Goal: Task Accomplishment & Management: Manage account settings

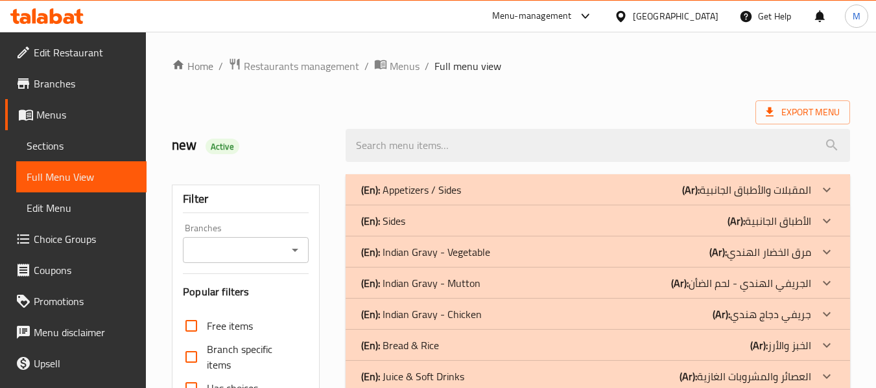
scroll to position [625, 0]
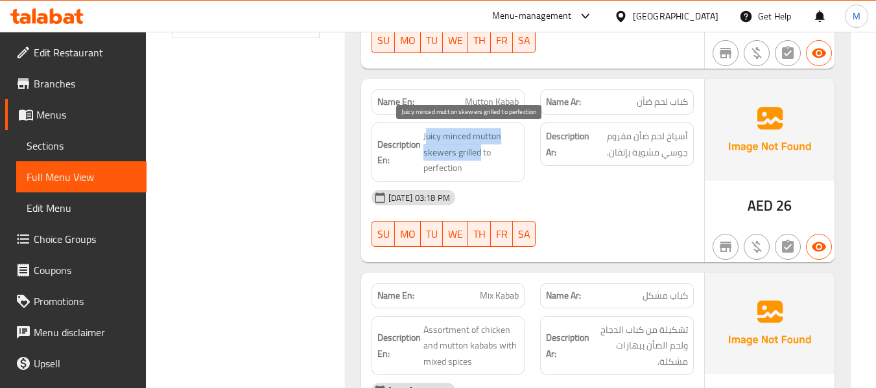
drag, startPoint x: 424, startPoint y: 135, endPoint x: 480, endPoint y: 149, distance: 56.9
click at [480, 149] on span "Juicy minced mutton skewers grilled to perfection" at bounding box center [471, 152] width 96 height 48
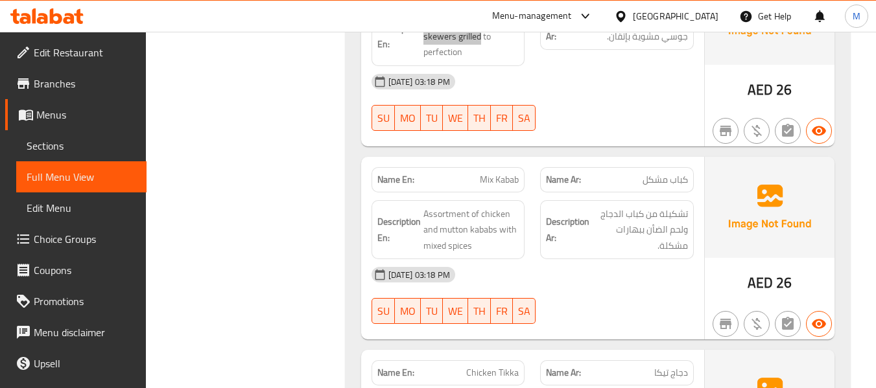
scroll to position [755, 0]
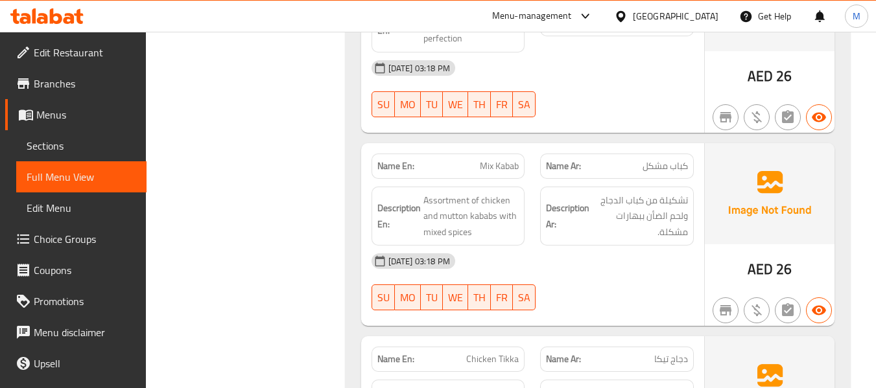
click at [572, 270] on div "[DATE] 03:18 PM" at bounding box center [533, 261] width 338 height 31
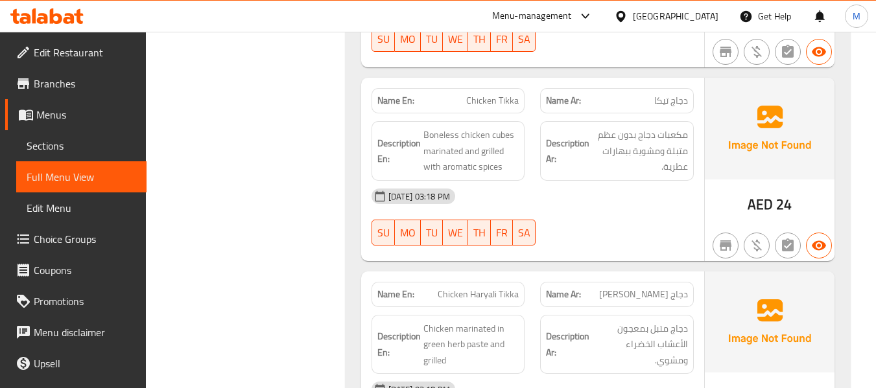
scroll to position [1014, 0]
click at [568, 253] on div "Name En: Chicken Tikka Name Ar: دجاج تيكا Description En: Boneless chicken cube…" at bounding box center [532, 168] width 343 height 183
click at [557, 187] on div "[DATE] 03:18 PM" at bounding box center [533, 195] width 338 height 31
click at [721, 192] on div "AED 24" at bounding box center [769, 168] width 130 height 183
click at [572, 217] on div "[DATE] 03:18 PM SU MO TU WE TH FR SA" at bounding box center [533, 216] width 338 height 73
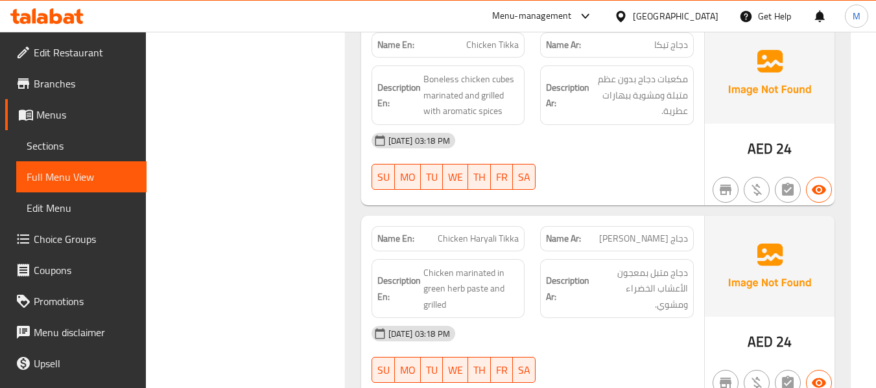
scroll to position [1144, 0]
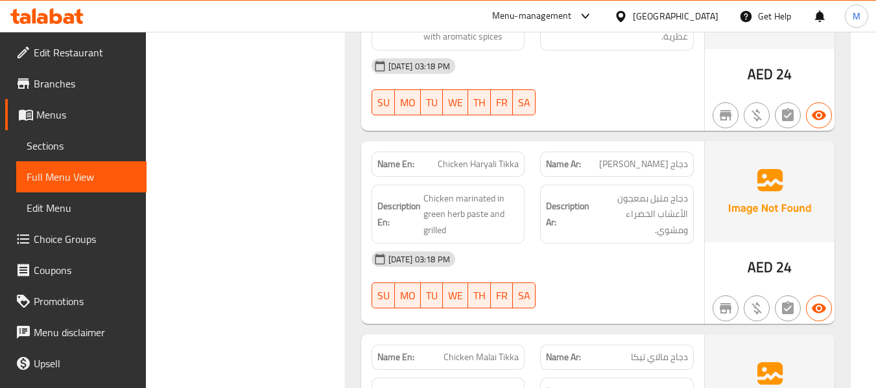
click at [572, 256] on div "[DATE] 03:18 PM" at bounding box center [533, 259] width 338 height 31
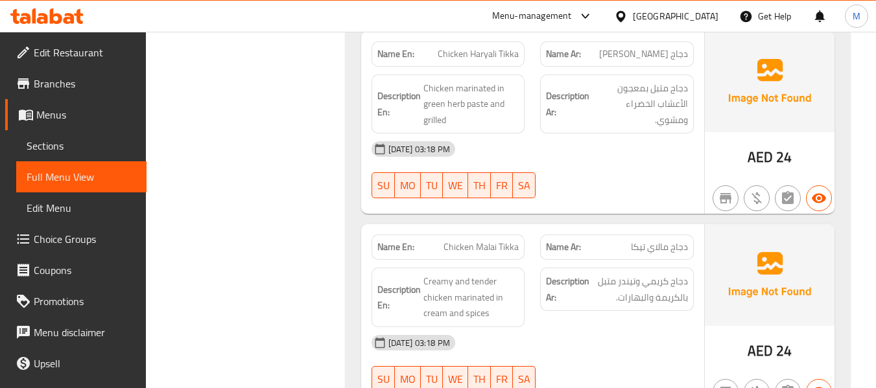
scroll to position [1273, 0]
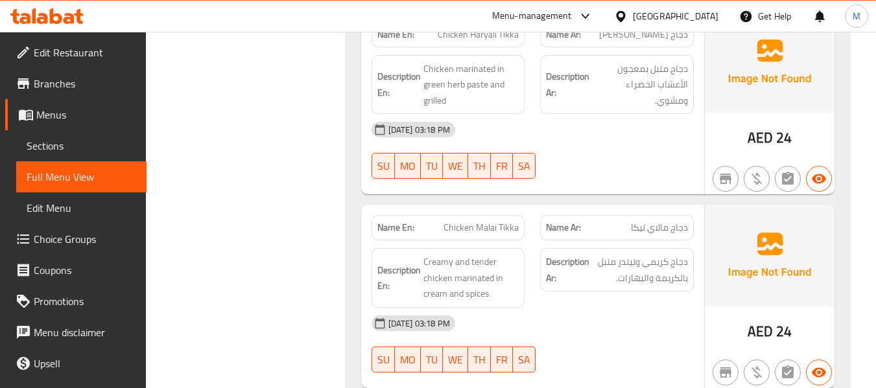
click at [577, 312] on div "[DATE] 03:18 PM" at bounding box center [533, 323] width 338 height 31
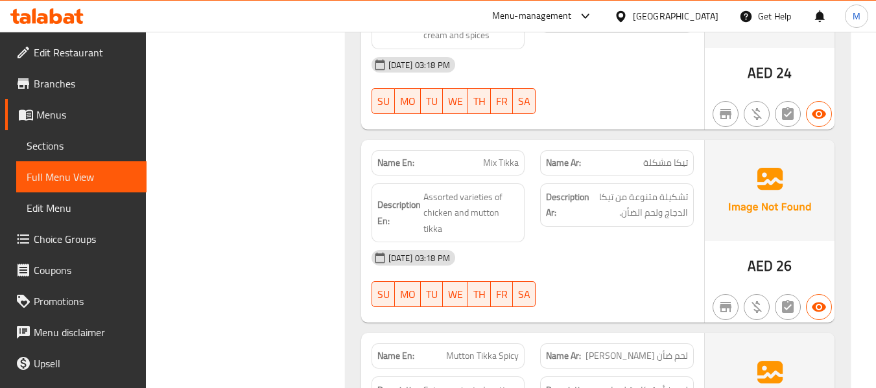
scroll to position [1533, 0]
click at [627, 244] on div "[DATE] 03:18 PM" at bounding box center [533, 257] width 338 height 31
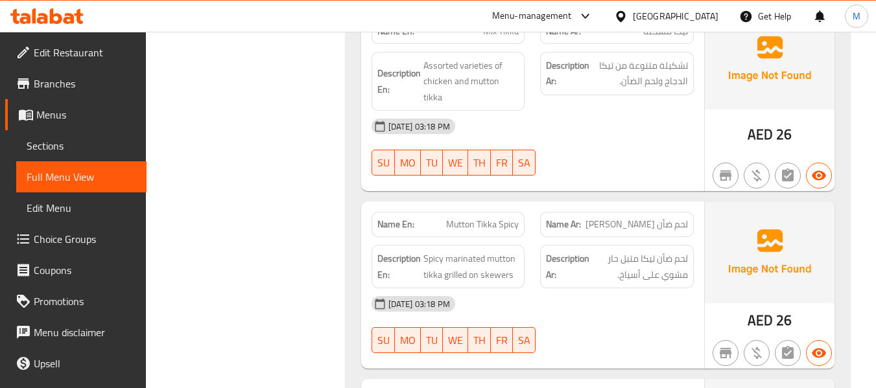
scroll to position [1662, 0]
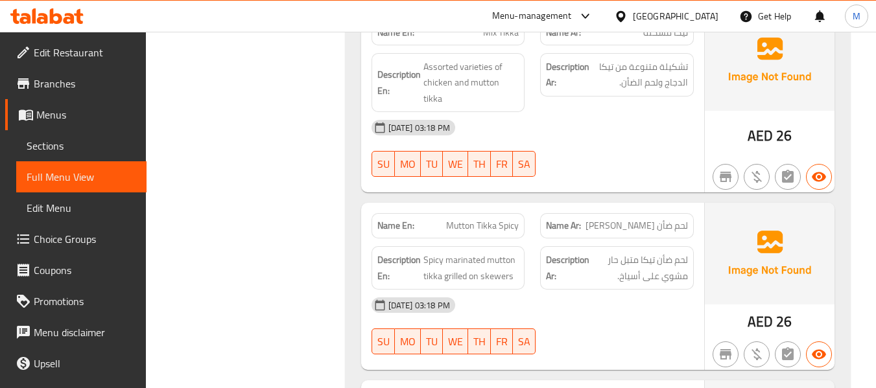
click at [578, 290] on div "[DATE] 03:18 PM" at bounding box center [533, 305] width 338 height 31
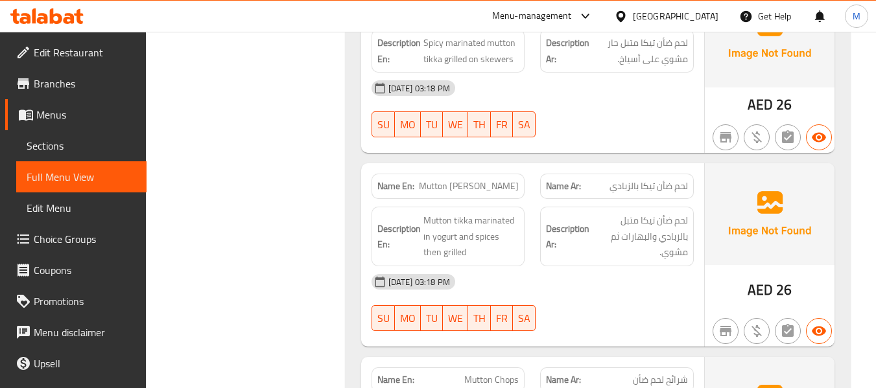
scroll to position [1857, 0]
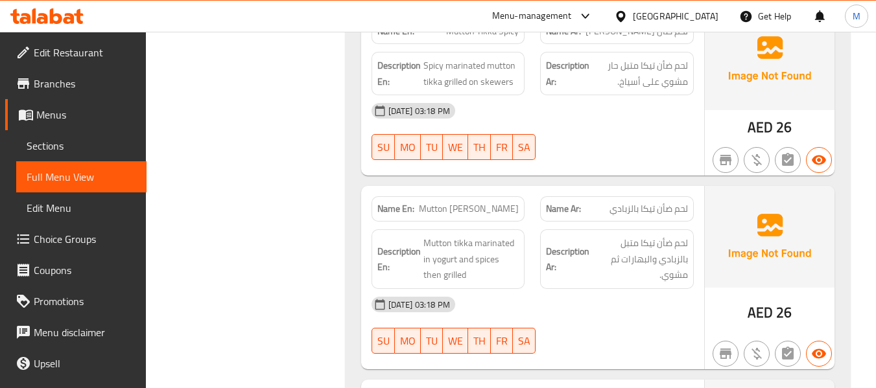
click at [543, 292] on div "[DATE] 03:18 PM" at bounding box center [533, 304] width 338 height 31
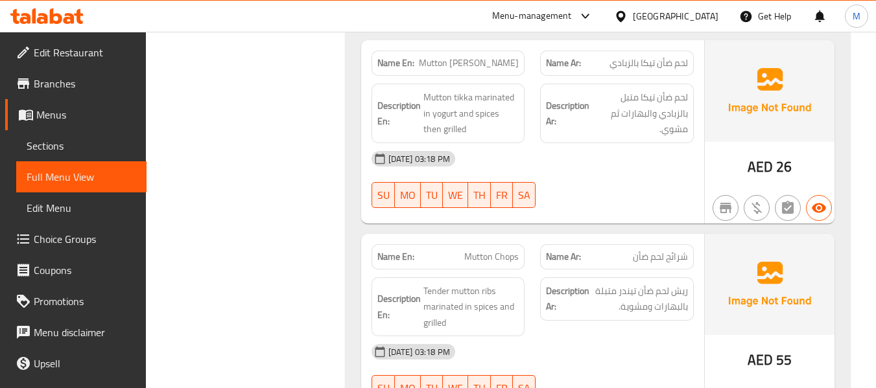
scroll to position [2051, 0]
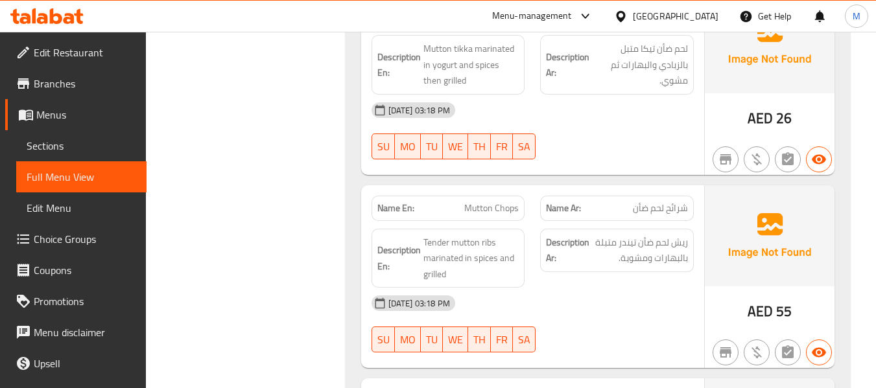
click at [559, 288] on div "[DATE] 03:18 PM" at bounding box center [533, 303] width 338 height 31
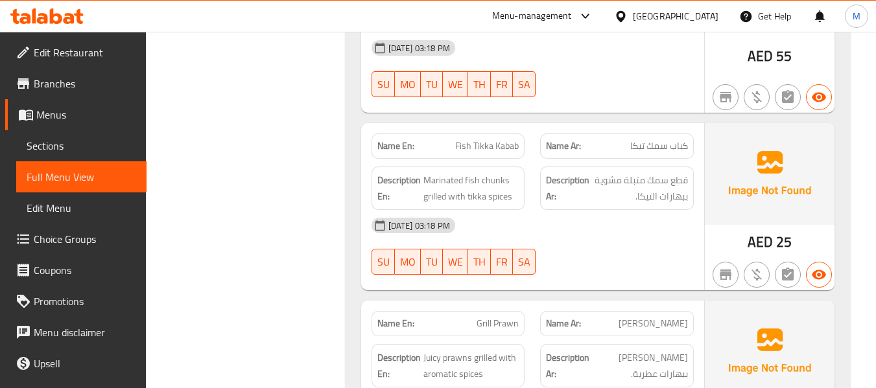
scroll to position [2310, 0]
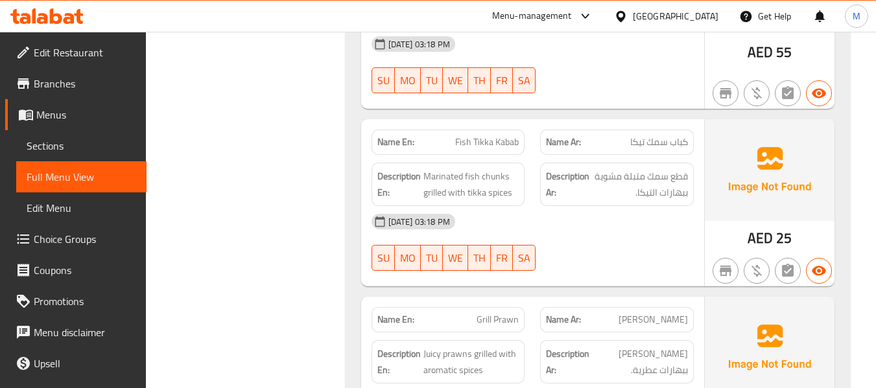
click at [581, 227] on div "[DATE] 03:18 PM SU MO TU WE TH FR SA" at bounding box center [533, 242] width 338 height 73
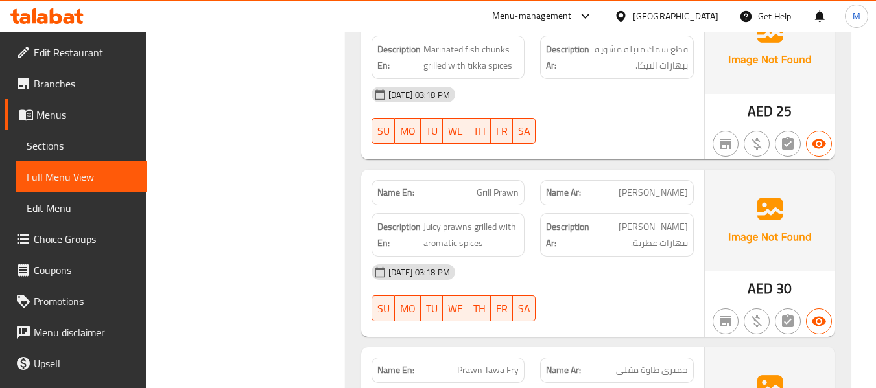
scroll to position [2440, 0]
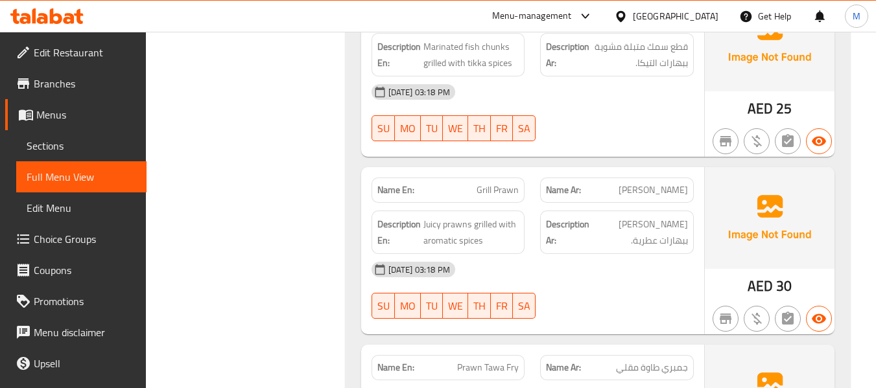
click at [584, 258] on div "[DATE] 03:18 PM" at bounding box center [533, 269] width 338 height 31
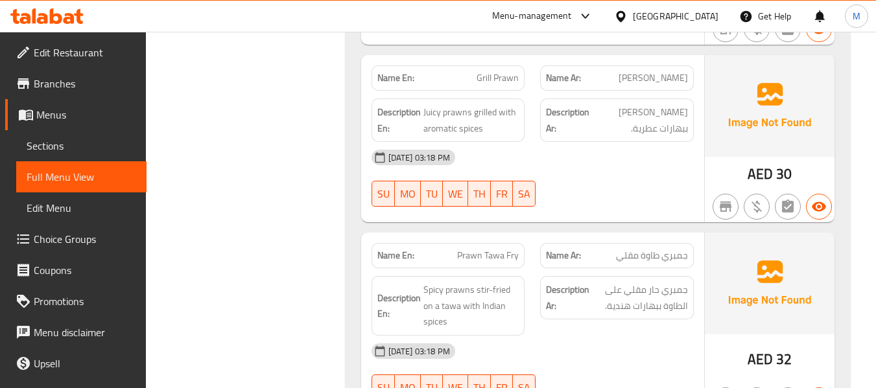
scroll to position [2634, 0]
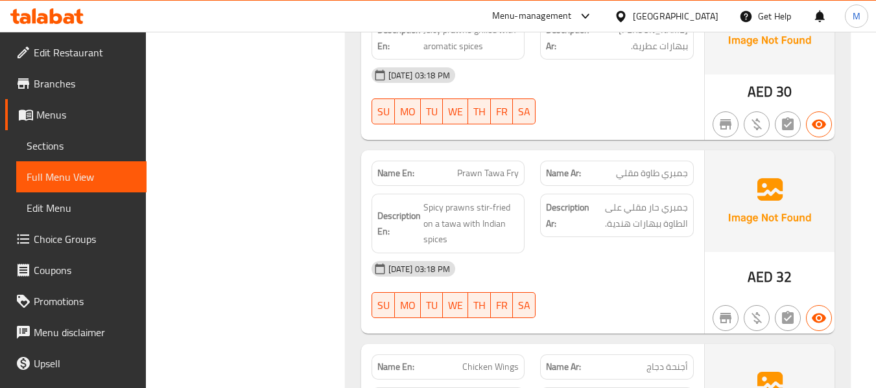
click at [572, 255] on div "[DATE] 03:18 PM" at bounding box center [533, 268] width 338 height 31
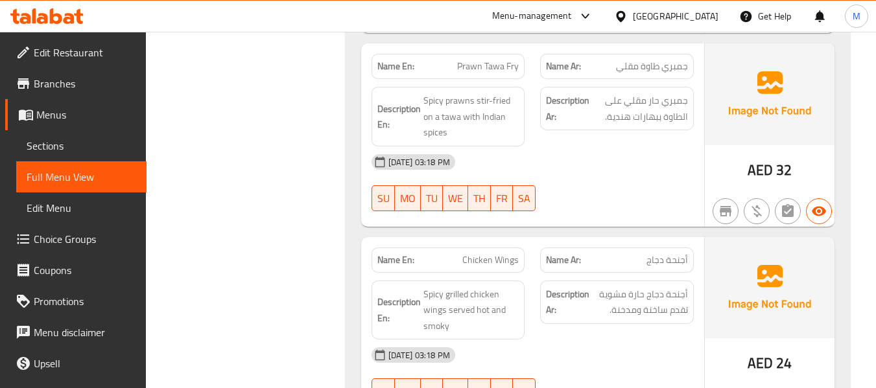
scroll to position [2764, 0]
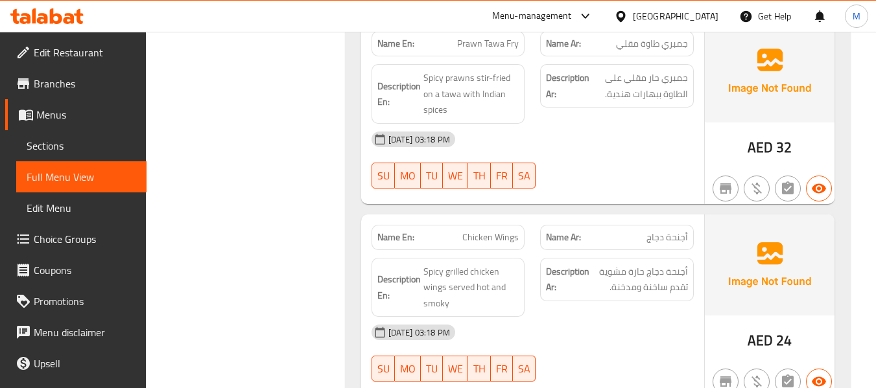
click at [579, 299] on div "Description Ar: أجنحة دجاج حارة مشوية تقدم ساخنة ومدخنة." at bounding box center [616, 287] width 169 height 75
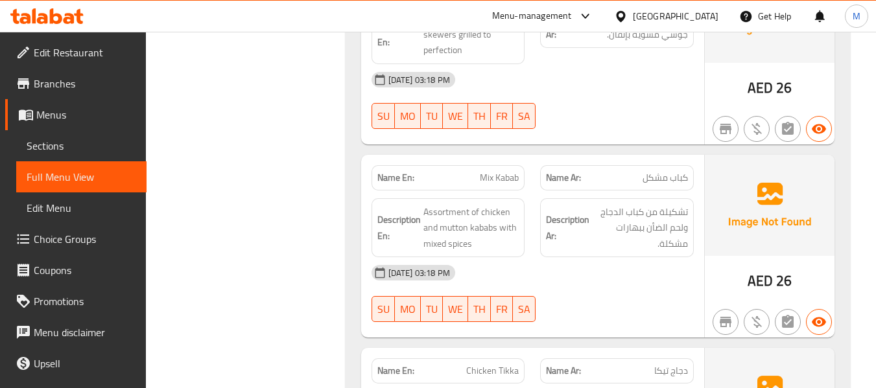
scroll to position [354, 0]
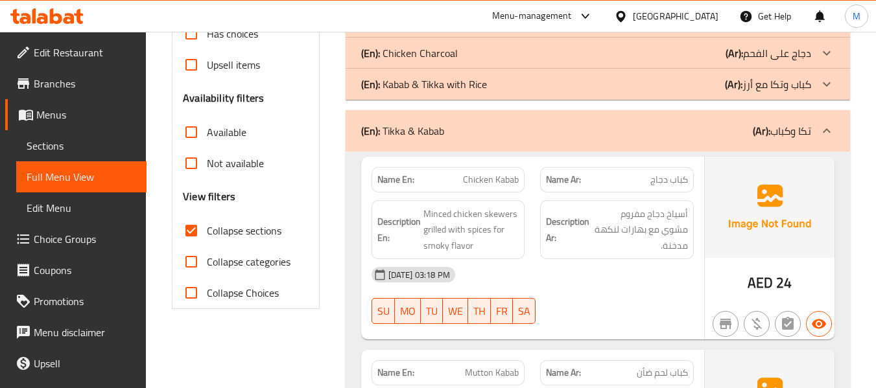
click at [529, 145] on div "(En): Tikka & Kabab (Ar): تكا وكباب" at bounding box center [597, 130] width 504 height 41
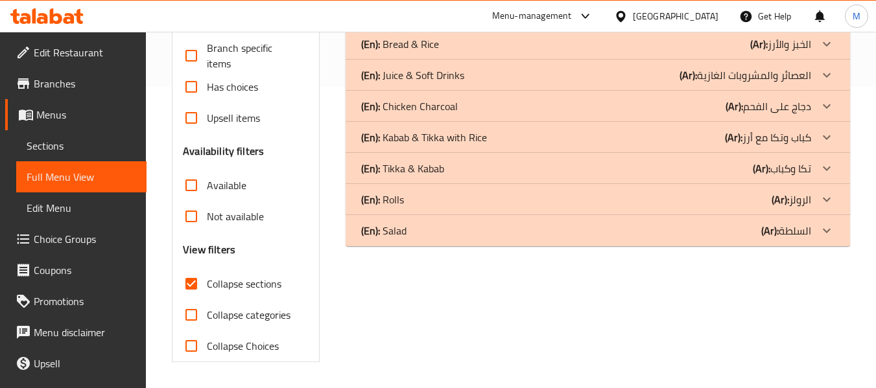
scroll to position [301, 0]
click at [449, 199] on div "(En): Rolls (Ar): الرولز" at bounding box center [586, 200] width 450 height 16
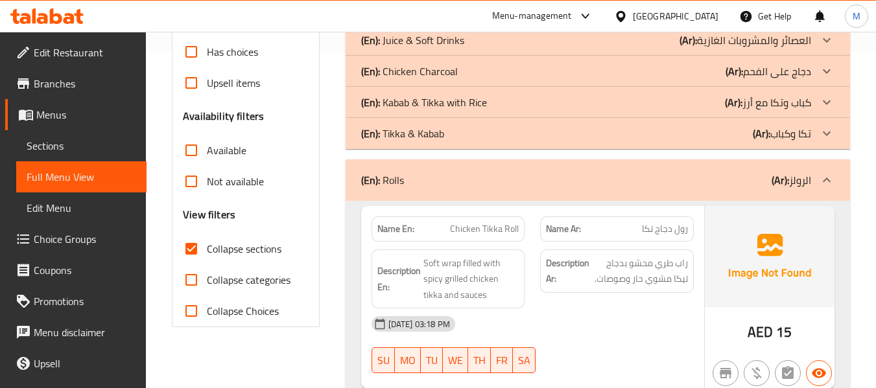
scroll to position [366, 0]
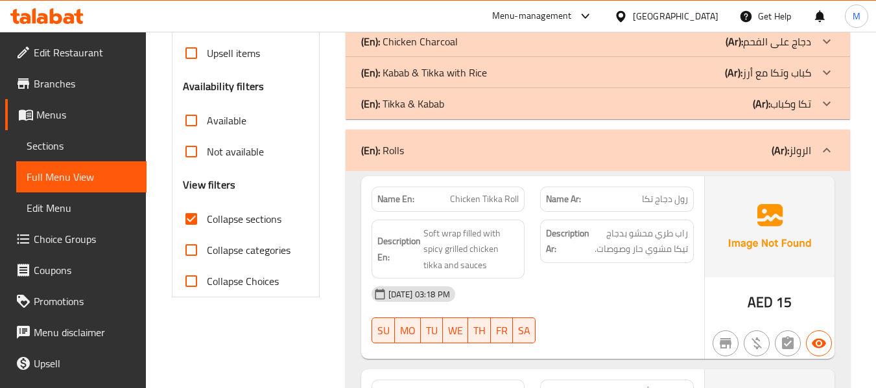
click at [561, 295] on div "[DATE] 03:18 PM" at bounding box center [533, 294] width 338 height 31
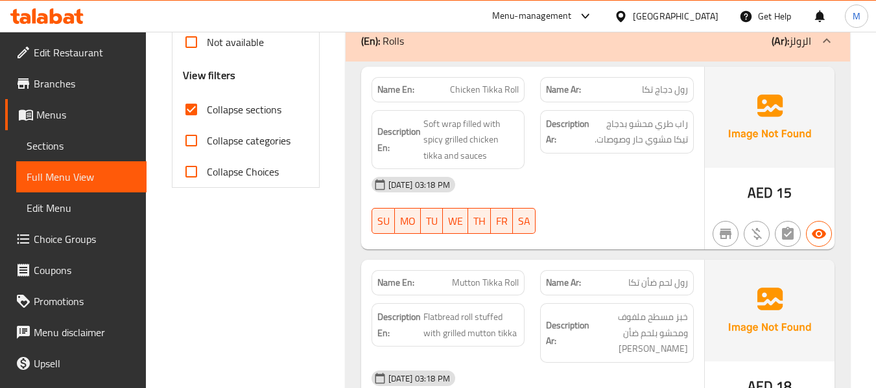
scroll to position [561, 0]
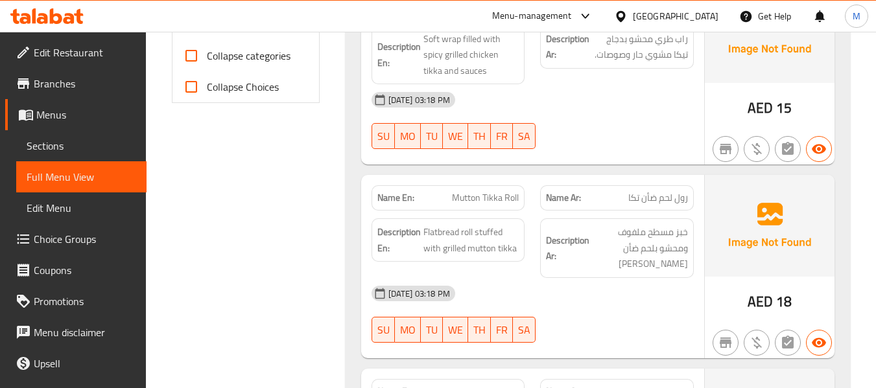
click at [585, 284] on div "[DATE] 03:18 PM" at bounding box center [533, 293] width 338 height 31
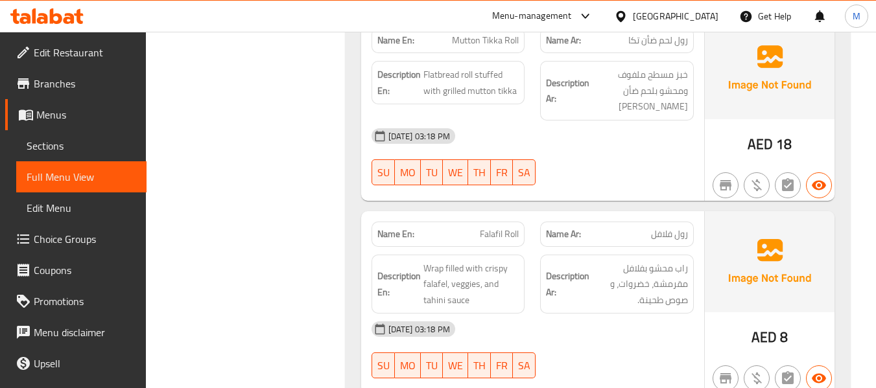
scroll to position [755, 0]
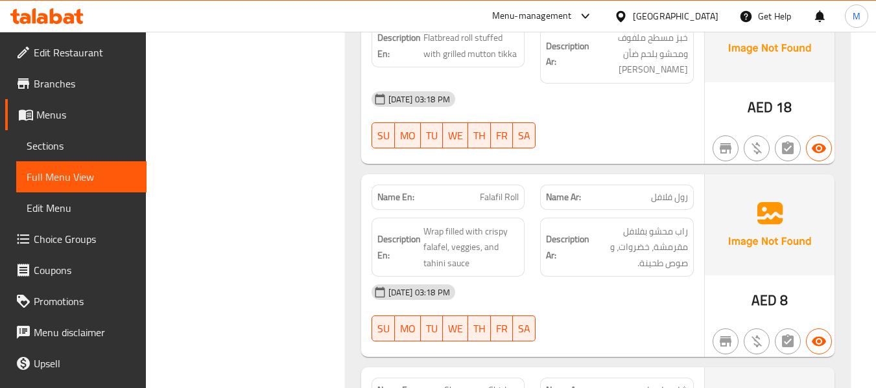
click at [599, 303] on div "[DATE] 03:18 PM" at bounding box center [533, 292] width 338 height 31
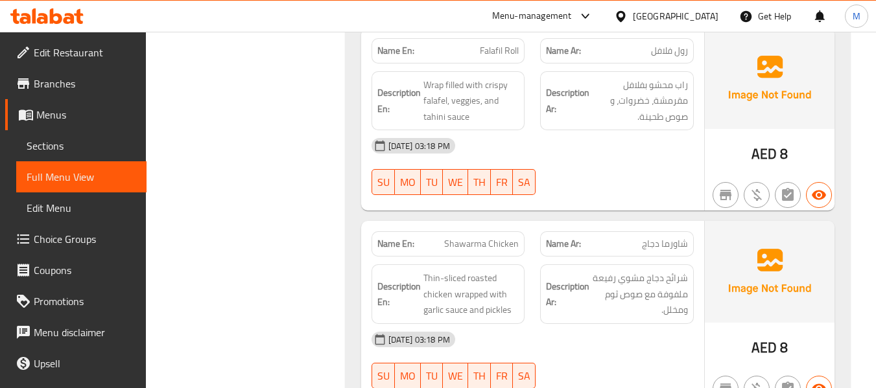
scroll to position [949, 0]
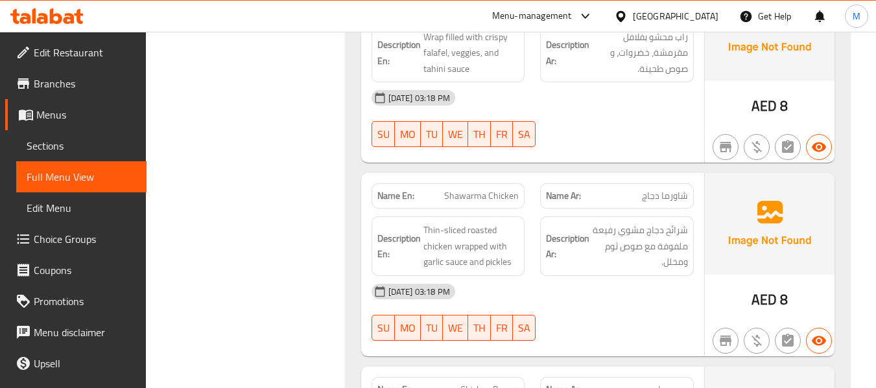
click at [581, 289] on div "[DATE] 03:18 PM" at bounding box center [533, 291] width 338 height 31
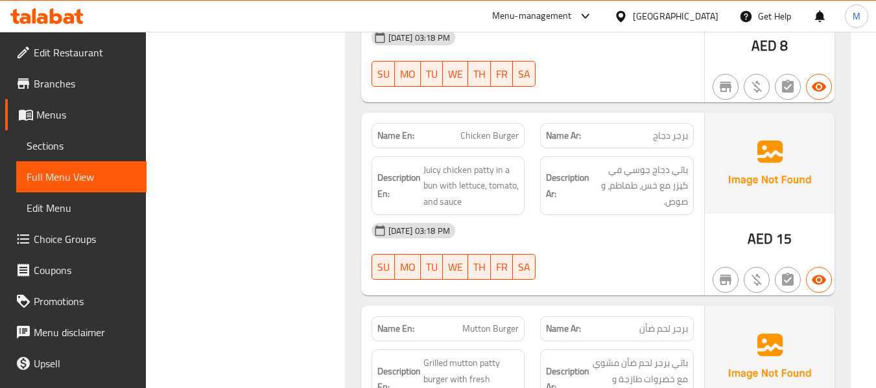
scroll to position [1209, 0]
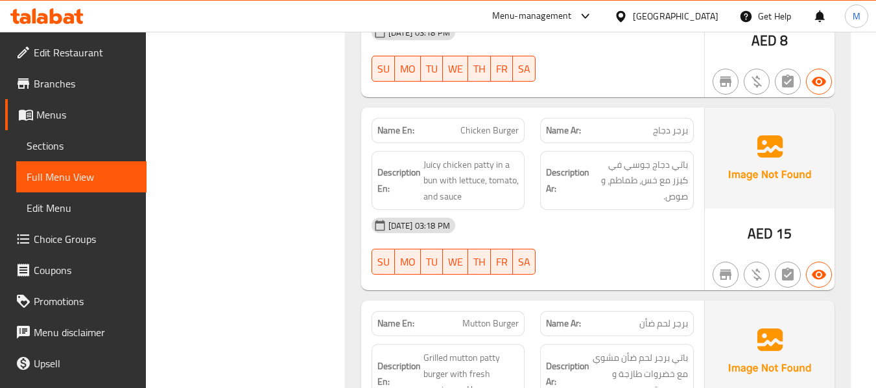
click at [606, 252] on div "[DATE] 03:18 PM SU MO TU WE TH FR SA" at bounding box center [533, 246] width 338 height 73
click at [480, 163] on span "Juicy chicken patty in a bun with lettuce, tomato, and sauce" at bounding box center [471, 181] width 96 height 48
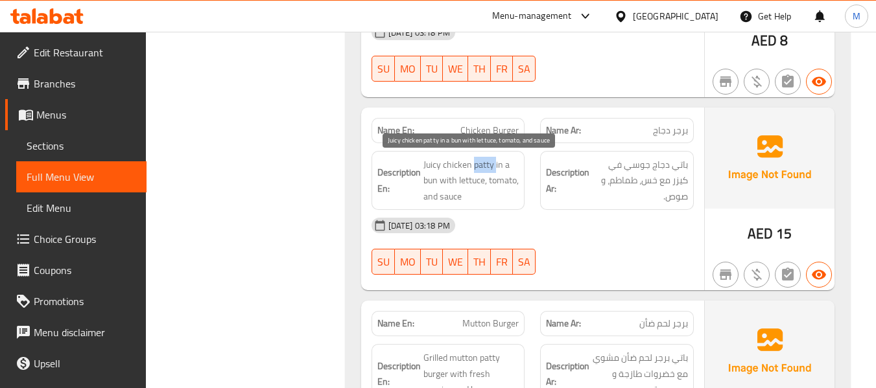
click at [480, 163] on span "Juicy chicken patty in a bun with lettuce, tomato, and sauce" at bounding box center [471, 181] width 96 height 48
copy span "patty"
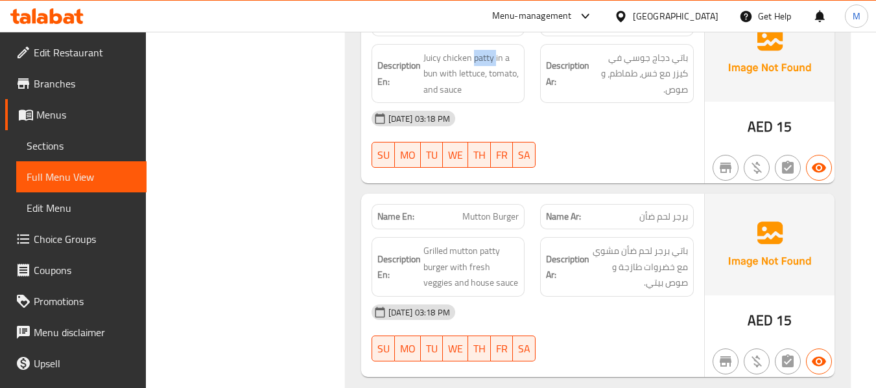
scroll to position [1338, 0]
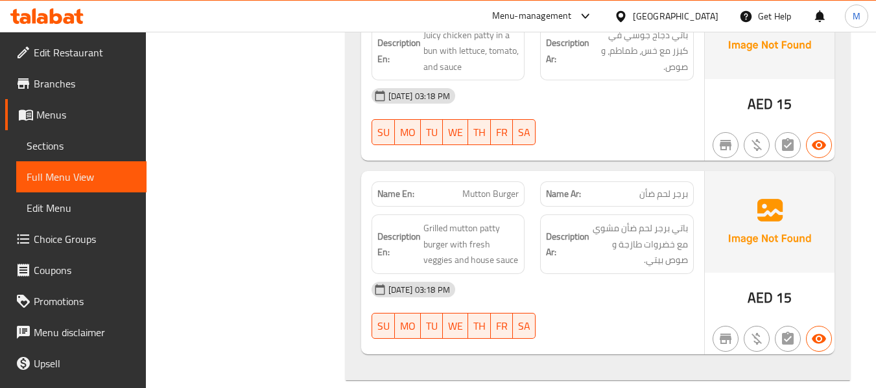
click at [556, 305] on div "[DATE] 03:18 PM SU MO TU WE TH FR SA" at bounding box center [533, 310] width 338 height 73
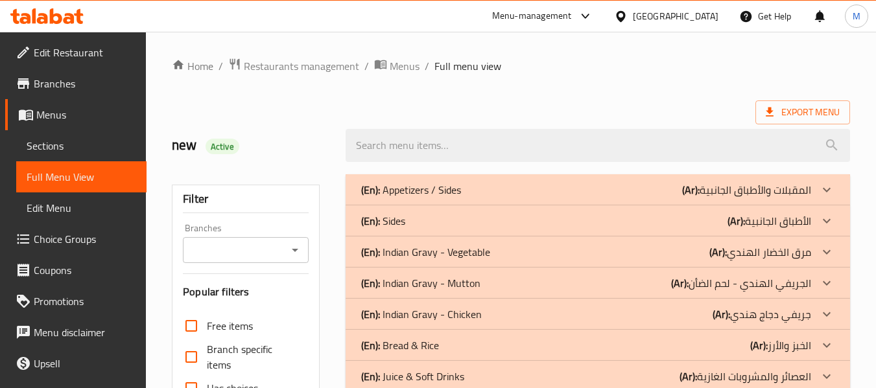
scroll to position [259, 0]
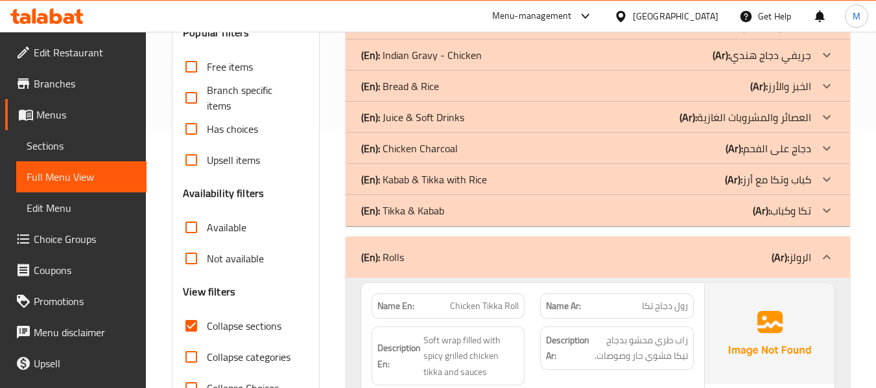
click at [477, 251] on div "(En): Rolls (Ar): الرولز" at bounding box center [586, 257] width 450 height 16
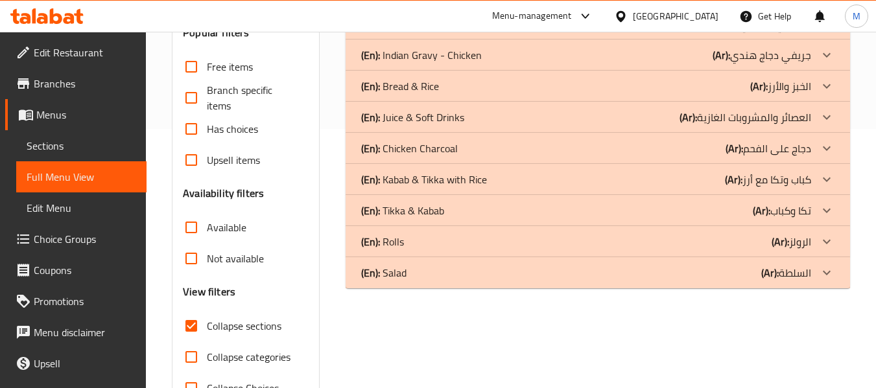
click at [417, 272] on div "(En): Salad (Ar): السلطة" at bounding box center [586, 273] width 450 height 16
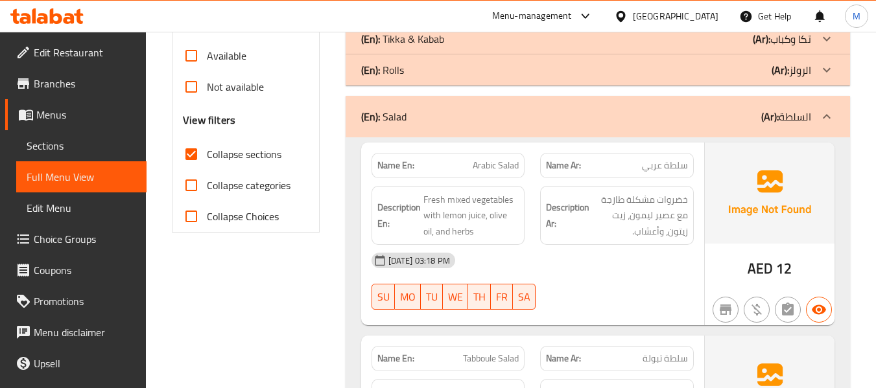
scroll to position [454, 0]
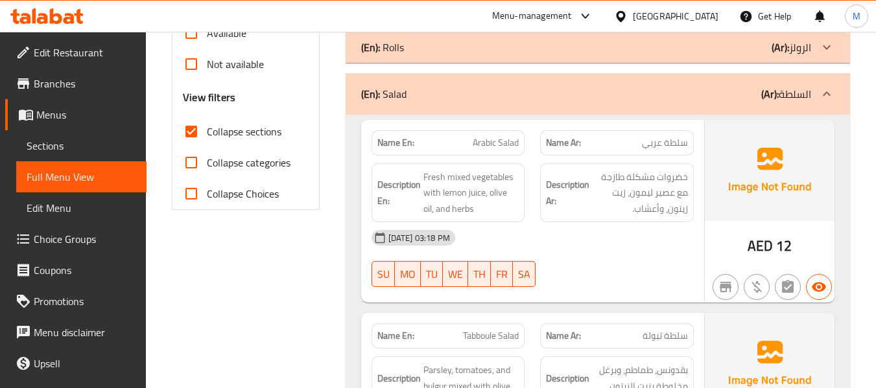
click at [539, 239] on div "[DATE] 03:18 PM" at bounding box center [533, 237] width 338 height 31
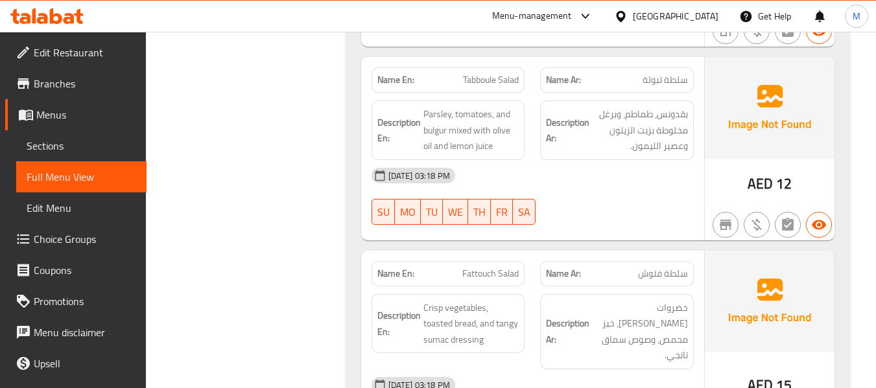
scroll to position [713, 0]
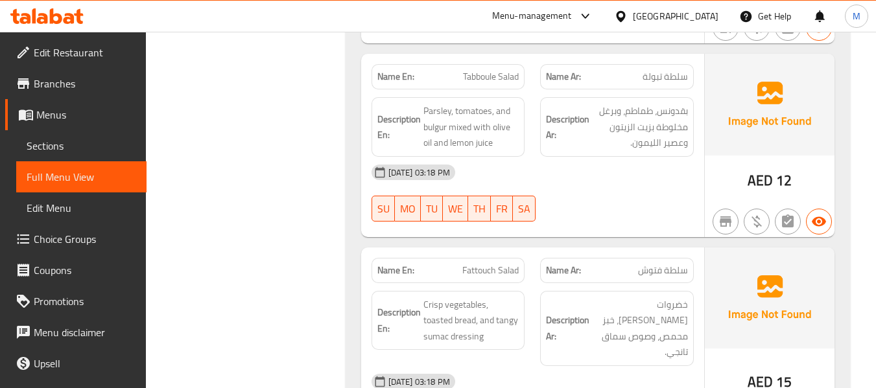
click at [597, 184] on div "[DATE] 03:18 PM" at bounding box center [533, 172] width 338 height 31
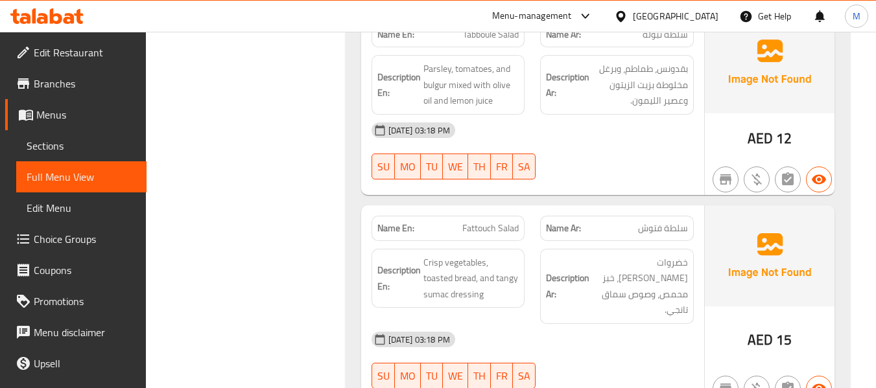
scroll to position [778, 0]
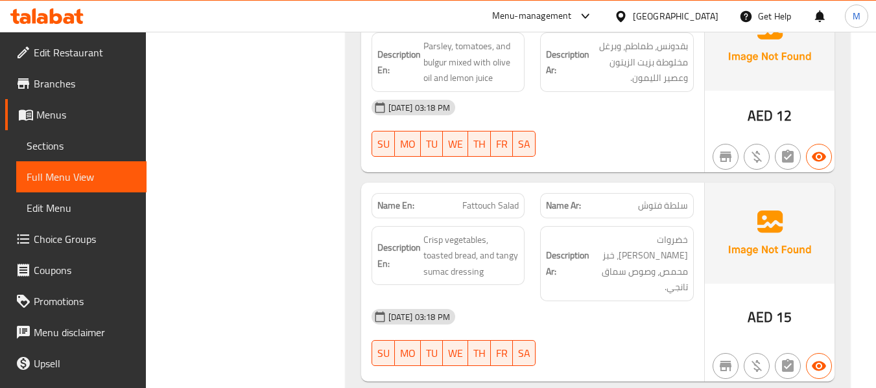
click at [599, 301] on div "[DATE] 03:18 PM" at bounding box center [533, 316] width 338 height 31
click at [474, 248] on span "Crisp vegetables, toasted bread, and tangy sumac dressing" at bounding box center [471, 256] width 96 height 48
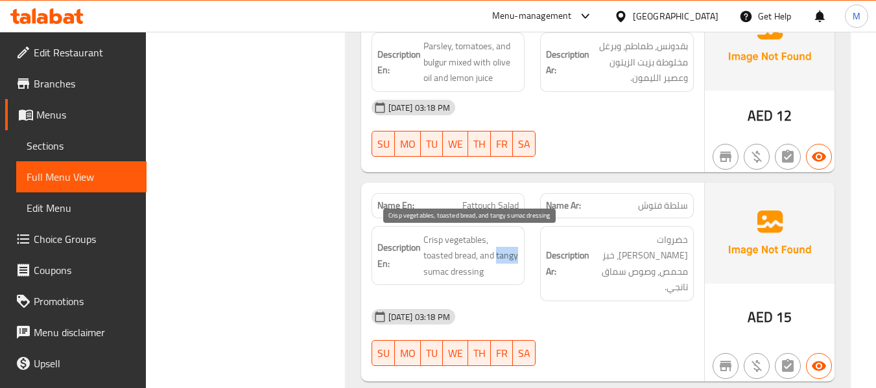
click at [474, 248] on span "Crisp vegetables, toasted bread, and tangy sumac dressing" at bounding box center [471, 256] width 96 height 48
copy span "Crisp vegetables, toasted bread, and tangy sumac dressing"
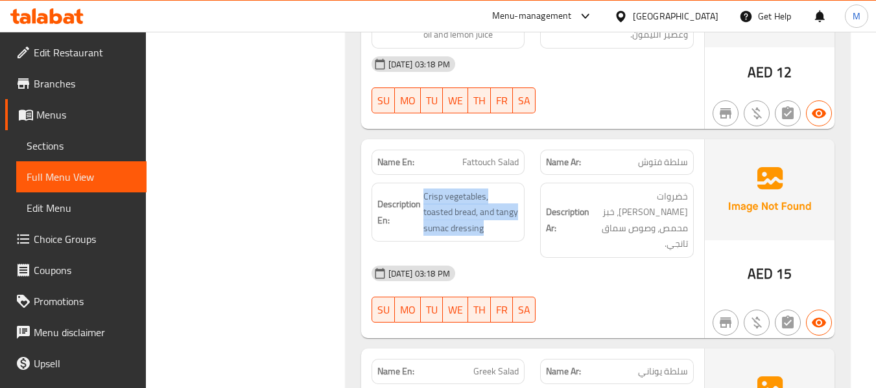
scroll to position [972, 0]
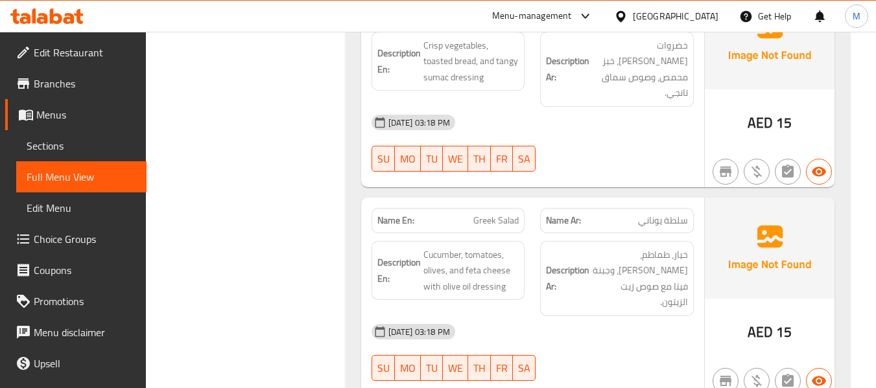
click at [564, 316] on div "[DATE] 03:18 PM" at bounding box center [533, 331] width 338 height 31
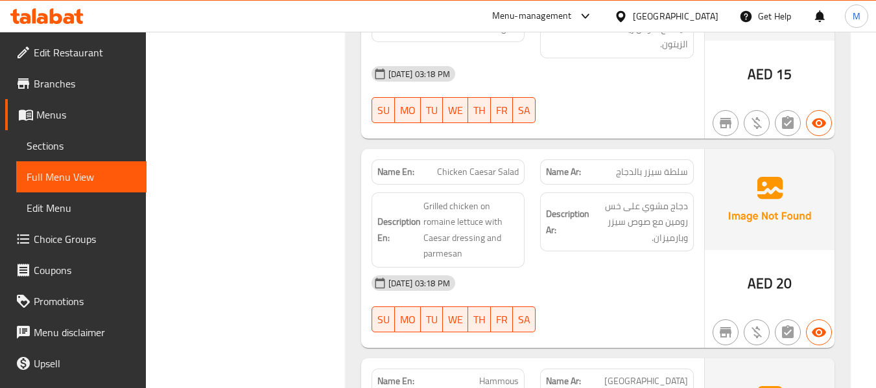
scroll to position [1231, 0]
click at [539, 266] on div "[DATE] 03:18 PM" at bounding box center [533, 281] width 338 height 31
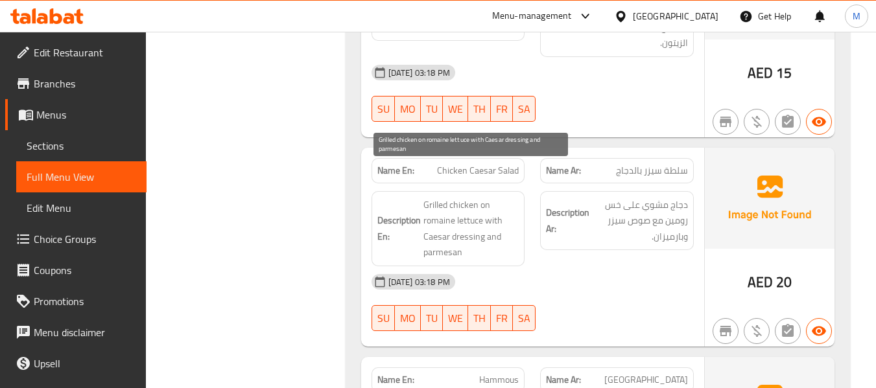
click at [451, 197] on span "Grilled chicken on romaine lettuce with Caesar dressing and parmesan" at bounding box center [471, 229] width 96 height 64
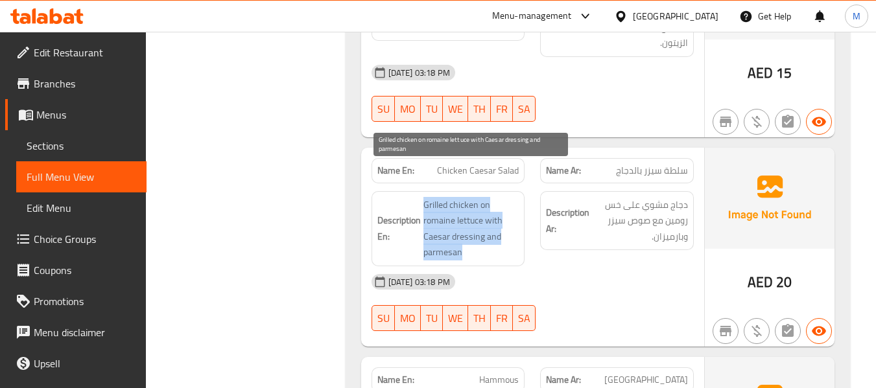
click at [451, 197] on span "Grilled chicken on romaine lettuce with Caesar dressing and parmesan" at bounding box center [471, 229] width 96 height 64
copy span "Grilled chicken on romaine lettuce with Caesar dressing and parmesan"
click at [434, 197] on span "Grilled chicken on romaine lettuce with Caesar dressing and parmesan" at bounding box center [471, 229] width 96 height 64
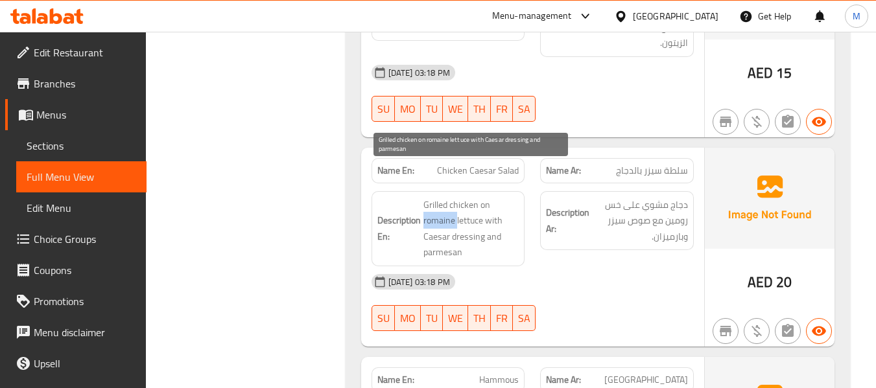
click at [434, 197] on span "Grilled chicken on romaine lettuce with Caesar dressing and parmesan" at bounding box center [471, 229] width 96 height 64
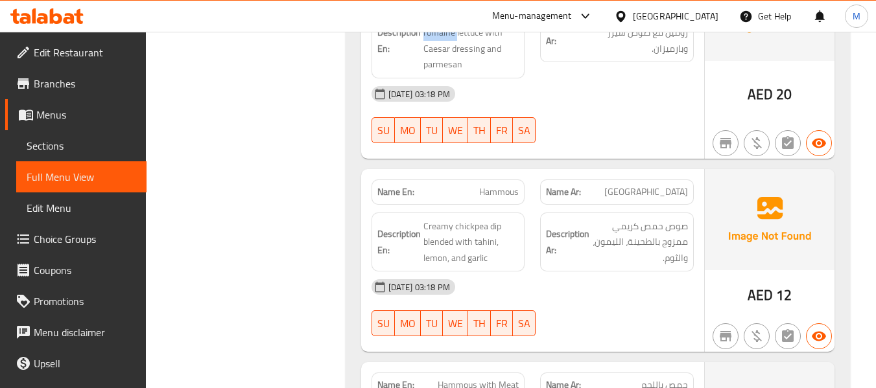
scroll to position [1426, 0]
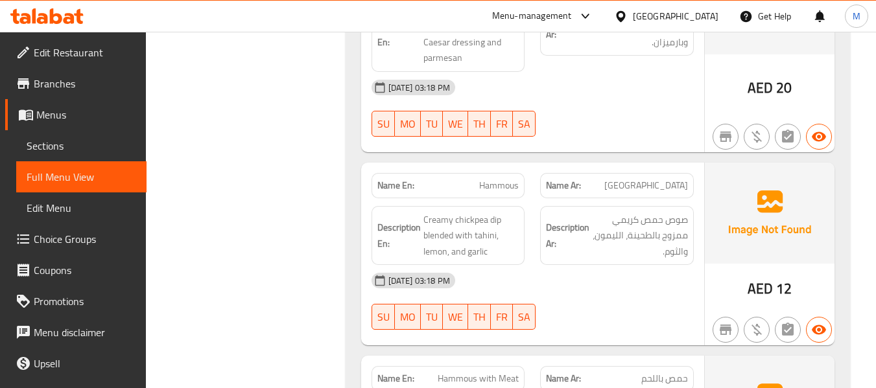
click at [563, 265] on div "[DATE] 03:18 PM" at bounding box center [533, 280] width 338 height 31
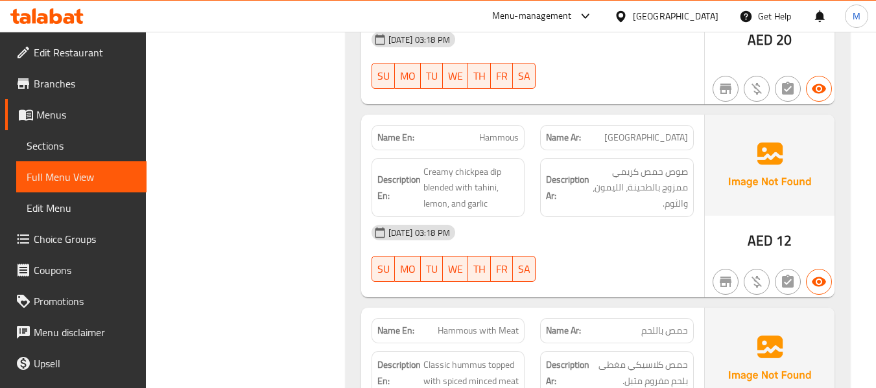
scroll to position [1555, 0]
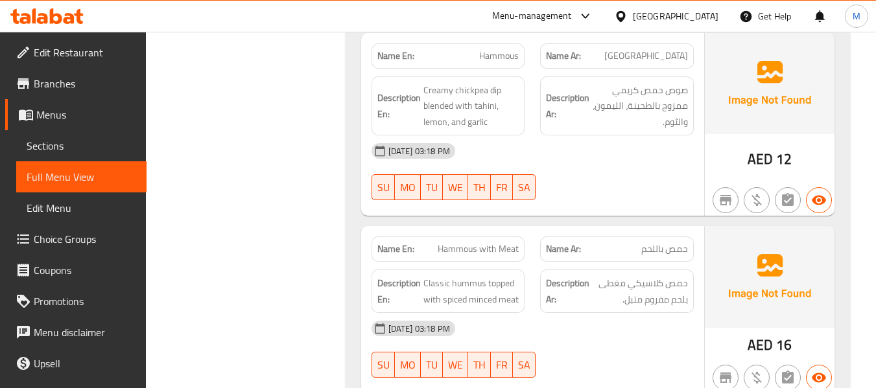
click at [609, 313] on div "[DATE] 03:18 PM" at bounding box center [533, 328] width 338 height 31
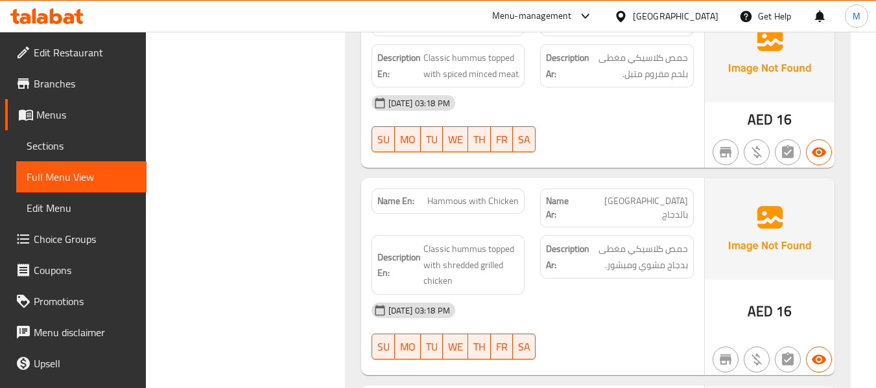
scroll to position [1815, 0]
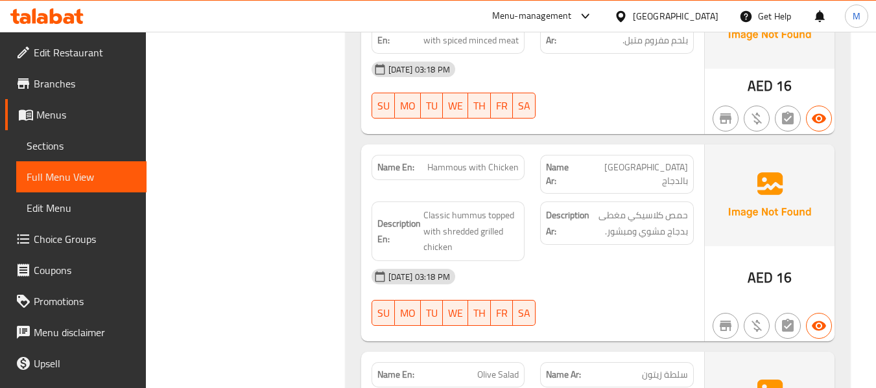
click at [608, 261] on div "[DATE] 03:18 PM SU MO TU WE TH FR SA" at bounding box center [533, 297] width 338 height 73
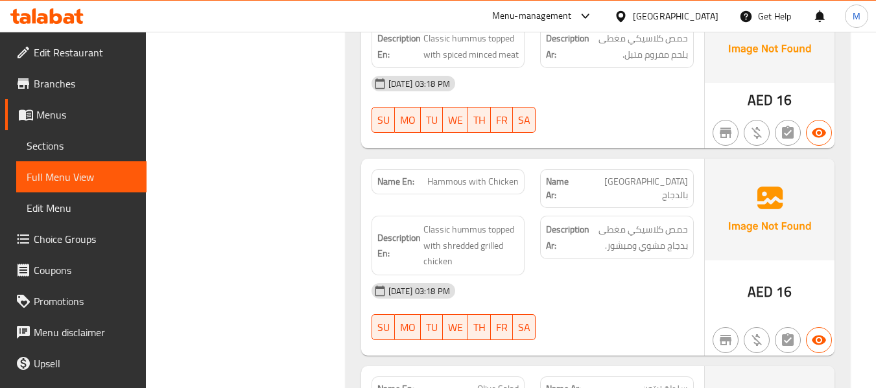
scroll to position [1643, 0]
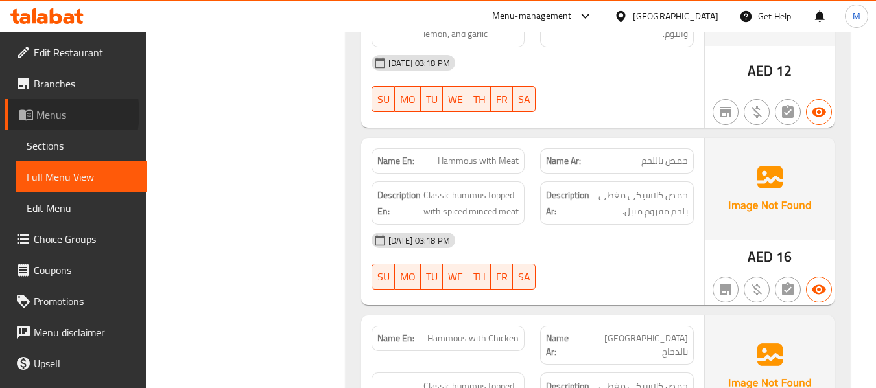
click at [52, 113] on span "Menus" at bounding box center [86, 115] width 100 height 16
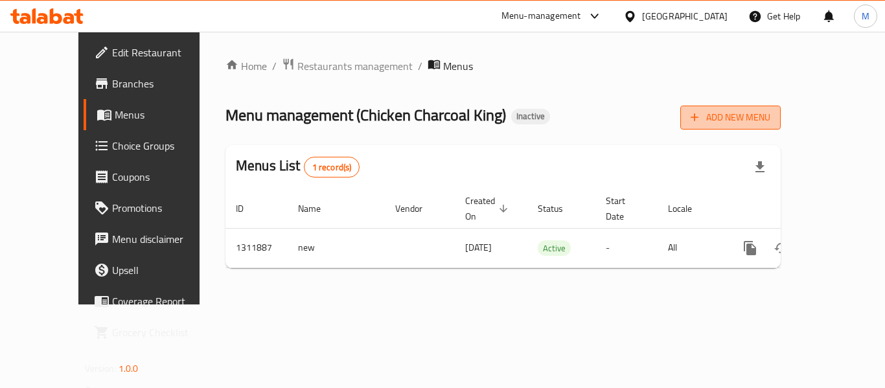
click at [771, 116] on span "Add New Menu" at bounding box center [731, 118] width 80 height 16
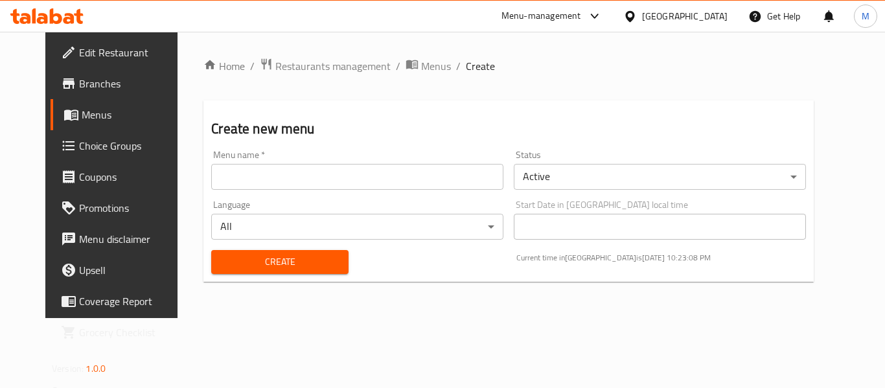
click at [228, 176] on input "text" at bounding box center [357, 177] width 292 height 26
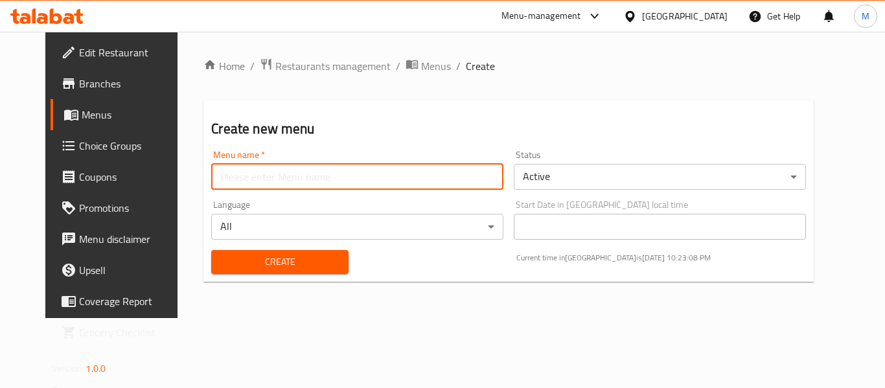
paste input "341960784"
type input "341960784"
click at [222, 261] on span "Create" at bounding box center [280, 262] width 116 height 16
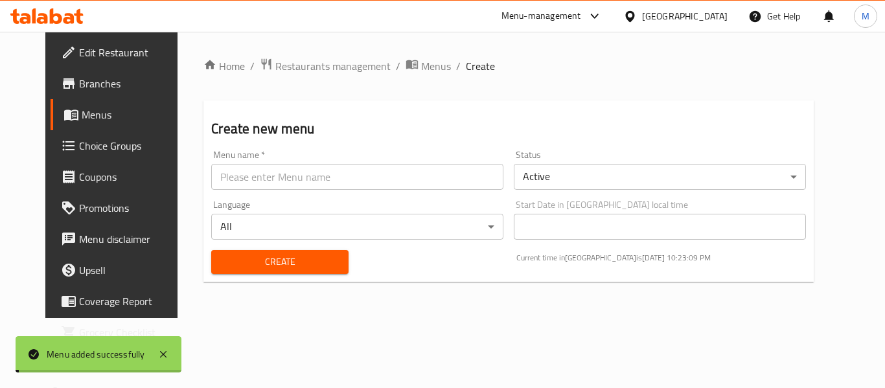
click at [421, 60] on span "Menus" at bounding box center [436, 66] width 30 height 16
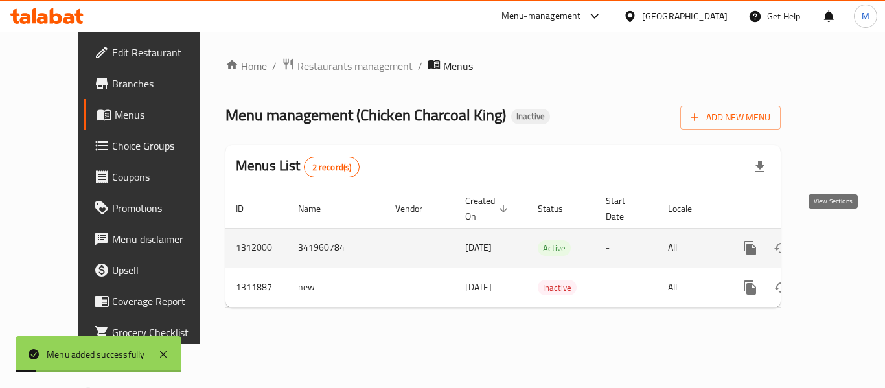
click at [837, 240] on icon "enhanced table" at bounding box center [844, 248] width 16 height 16
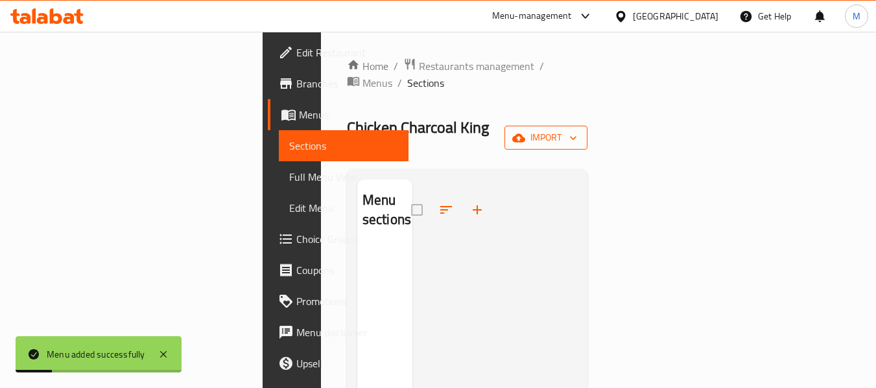
click at [577, 130] on span "import" at bounding box center [546, 138] width 62 height 16
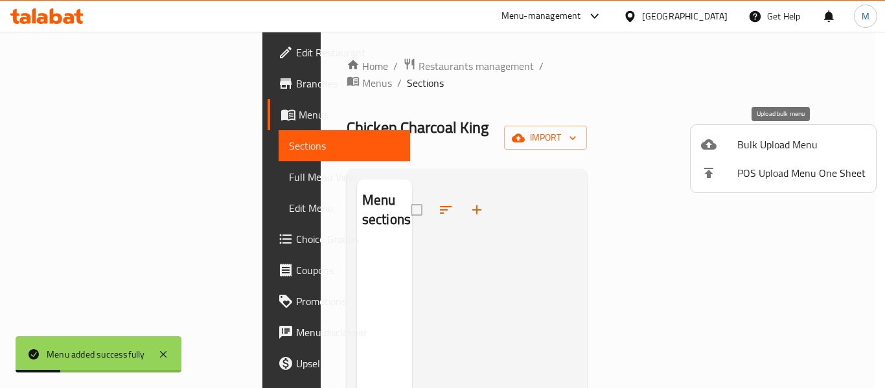
click at [787, 139] on span "Bulk Upload Menu" at bounding box center [801, 145] width 128 height 16
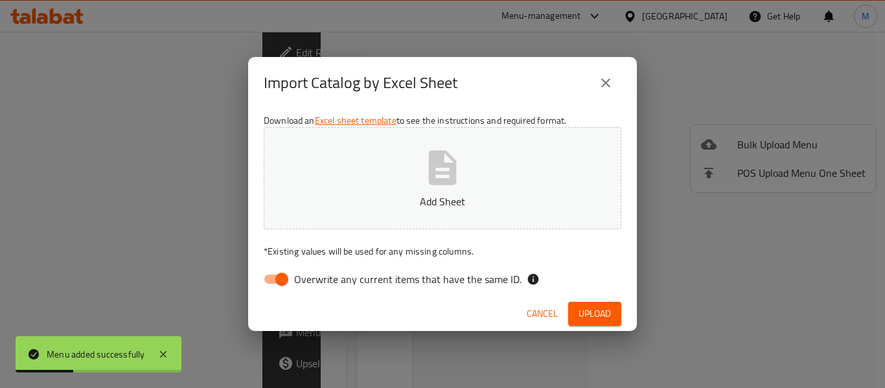
click at [400, 275] on span "Overwrite any current items that have the same ID." at bounding box center [407, 280] width 227 height 16
click at [319, 275] on input "Overwrite any current items that have the same ID." at bounding box center [282, 279] width 74 height 25
checkbox input "false"
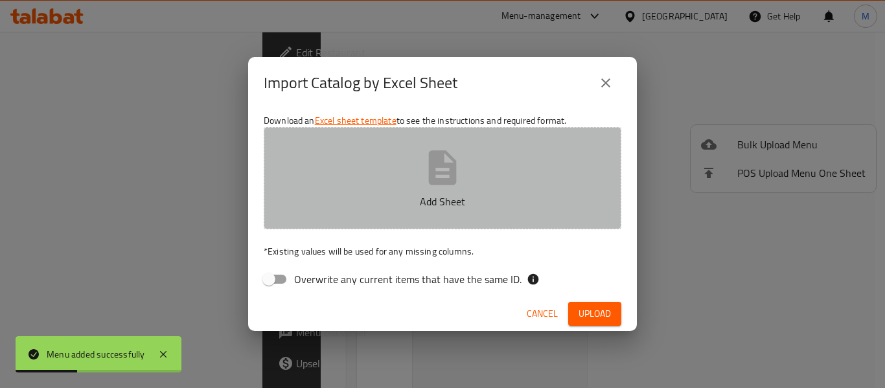
click at [388, 192] on button "Add Sheet" at bounding box center [443, 178] width 358 height 102
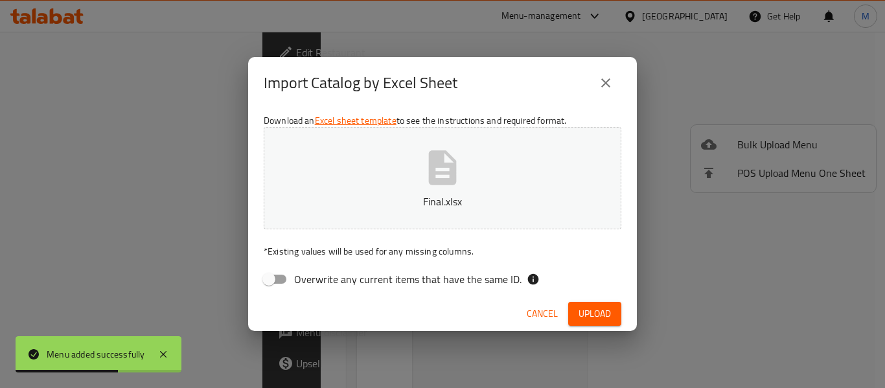
click at [601, 308] on span "Upload" at bounding box center [595, 314] width 32 height 16
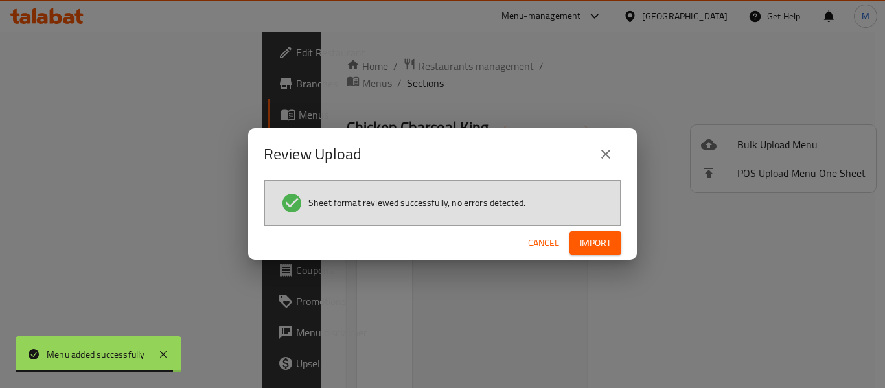
click at [592, 235] on span "Import" at bounding box center [595, 243] width 31 height 16
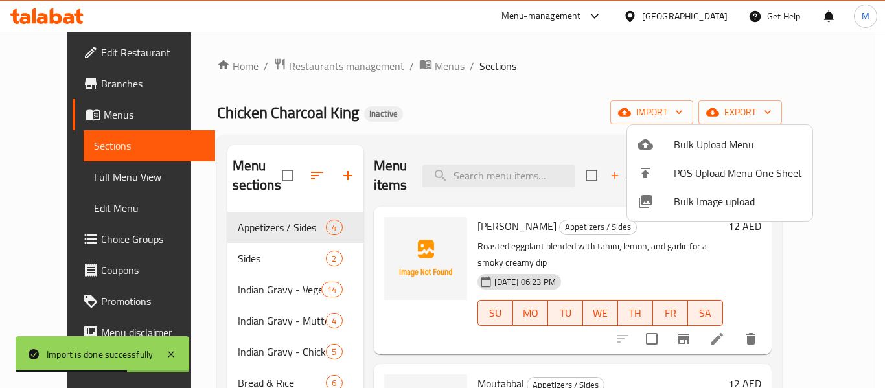
click at [404, 122] on div at bounding box center [442, 194] width 885 height 388
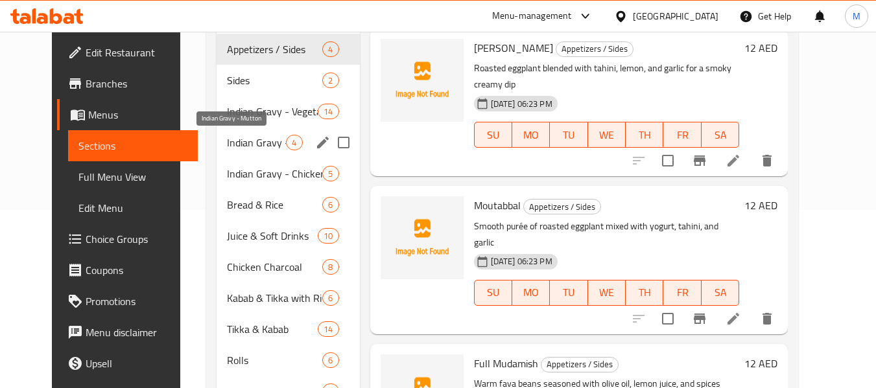
scroll to position [238, 0]
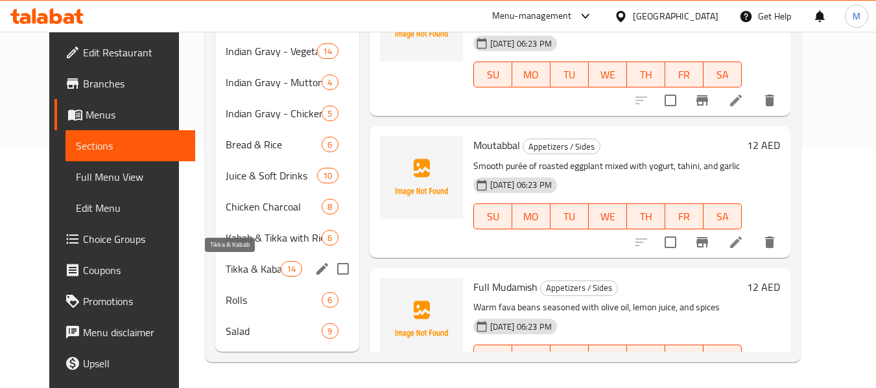
click at [226, 270] on span "Tikka & Kabab" at bounding box center [253, 269] width 55 height 16
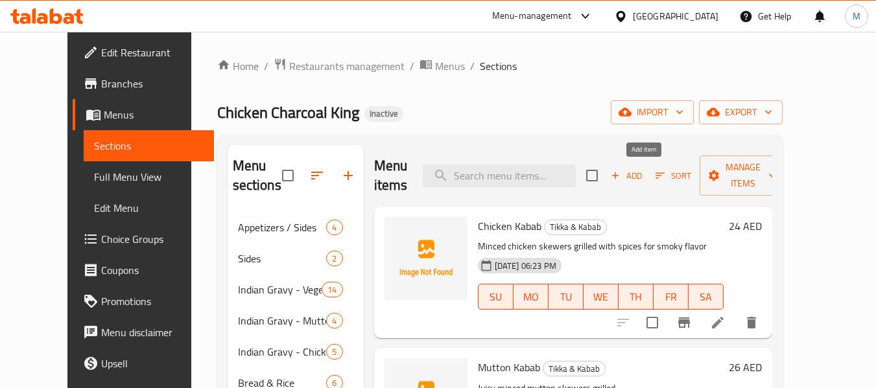
click at [644, 178] on span "Add" at bounding box center [626, 175] width 35 height 15
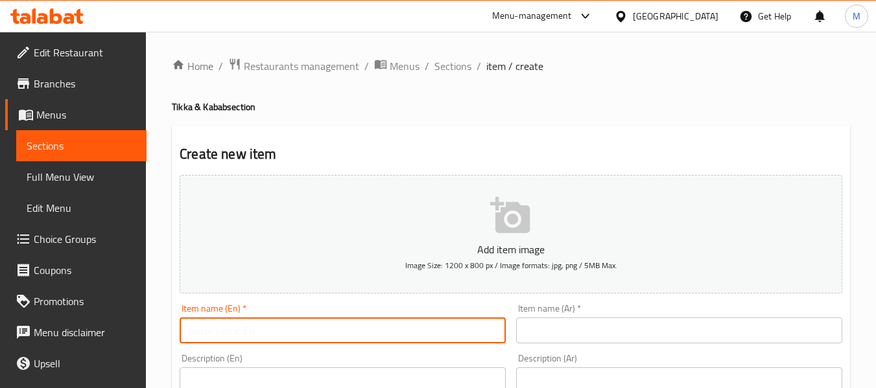
click at [237, 329] on input "text" at bounding box center [343, 331] width 326 height 26
paste input "Mix Platter"
type input "Mix Platter"
click at [552, 347] on div "Item name (Ar)   * Item name (Ar) *" at bounding box center [679, 324] width 336 height 50
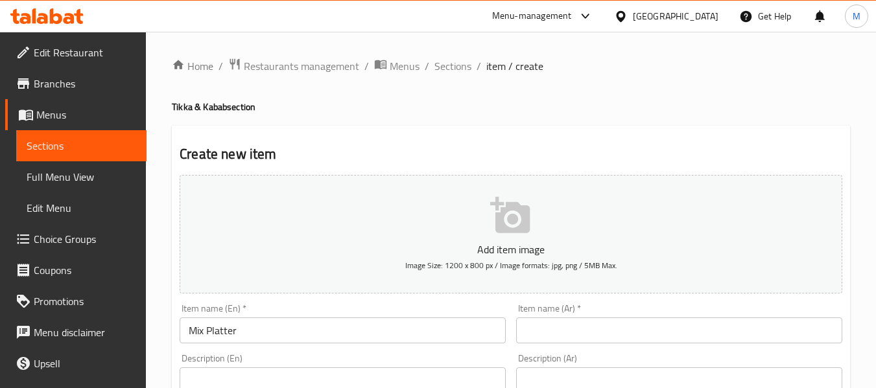
click at [552, 330] on input "text" at bounding box center [679, 331] width 326 height 26
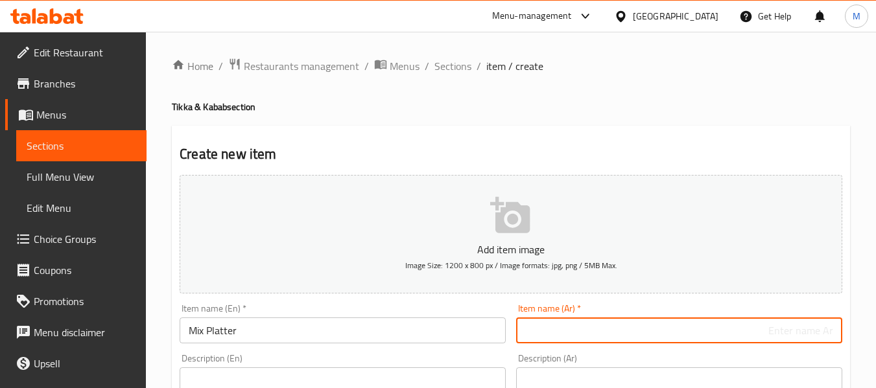
paste input "طبق ميكس"
type input "طبق مشكل"
click at [477, 296] on div "Add item image Image Size: 1200 x 800 px / Image formats: jpg, png / 5MB Max." at bounding box center [510, 234] width 673 height 129
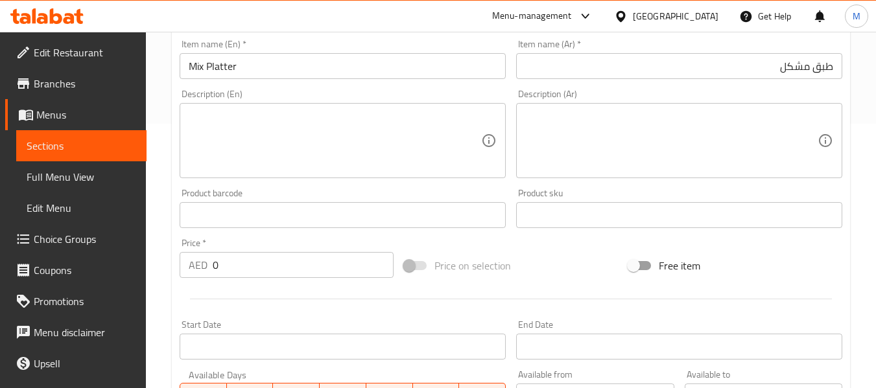
scroll to position [259, 0]
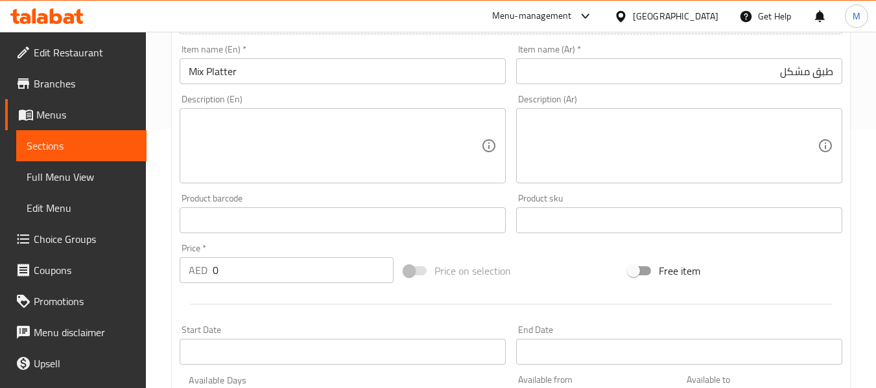
click at [253, 145] on textarea at bounding box center [335, 146] width 292 height 62
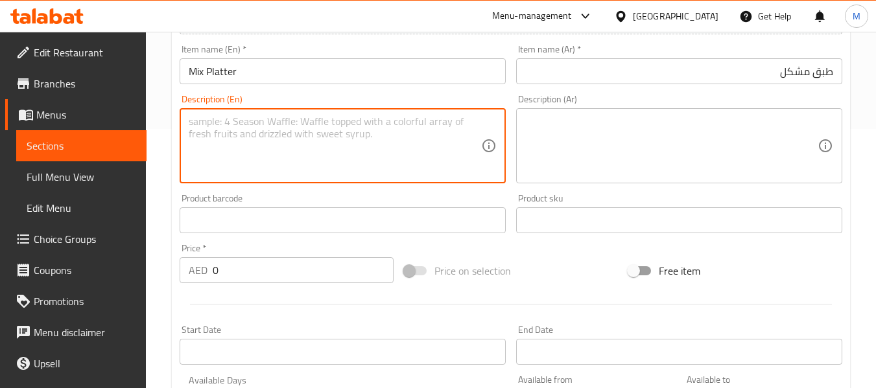
paste textarea "Combination of assorted kababs and tikka (Half/Medium/Full)"
type textarea "Combination of assorted kababs and tikka (Half/Medium/Full)"
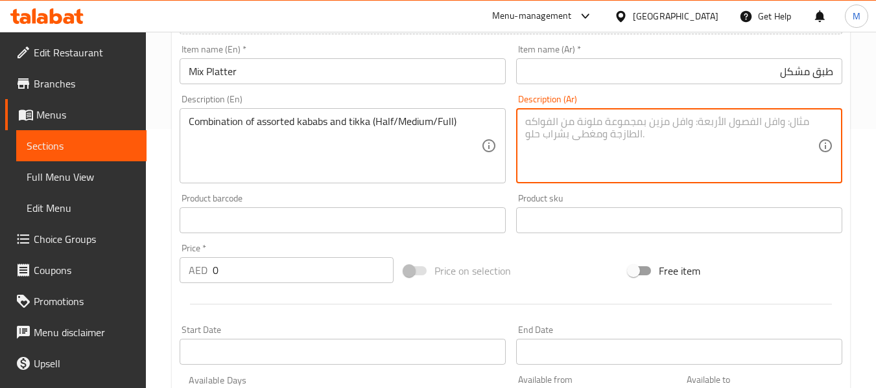
click at [554, 132] on textarea at bounding box center [671, 146] width 292 height 62
paste textarea "مزيج من الكباب المتنوع والتيكا (نصف/متوسط/كامل)"
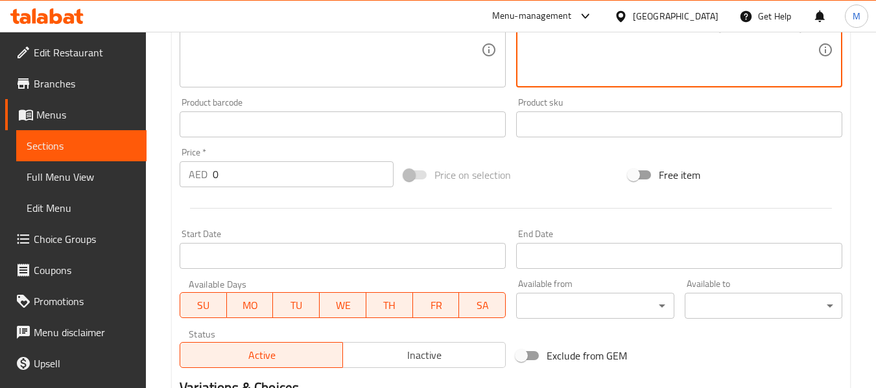
scroll to position [518, 0]
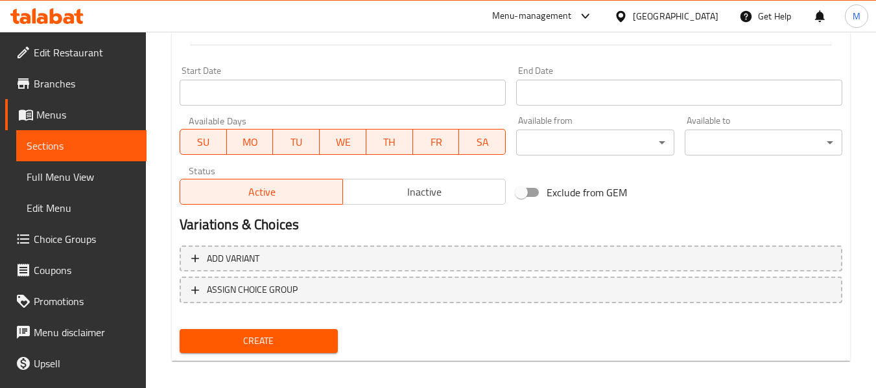
type textarea "مزيج من الكباب المتنوع والتيكا (نصف/متوسط/كامل)"
click at [274, 345] on span "Create" at bounding box center [258, 341] width 137 height 16
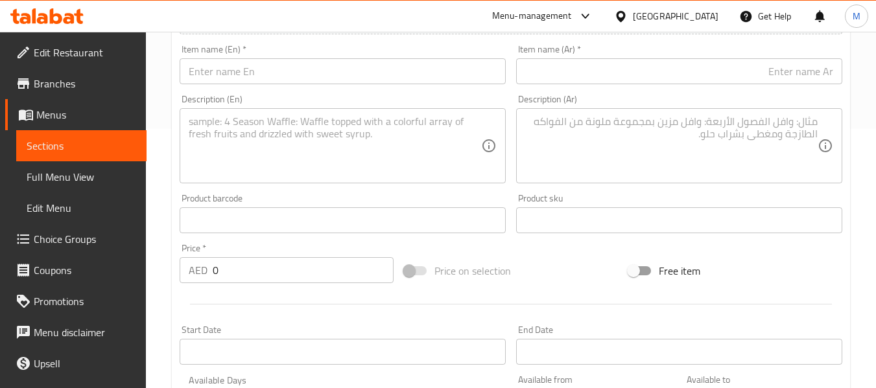
scroll to position [0, 0]
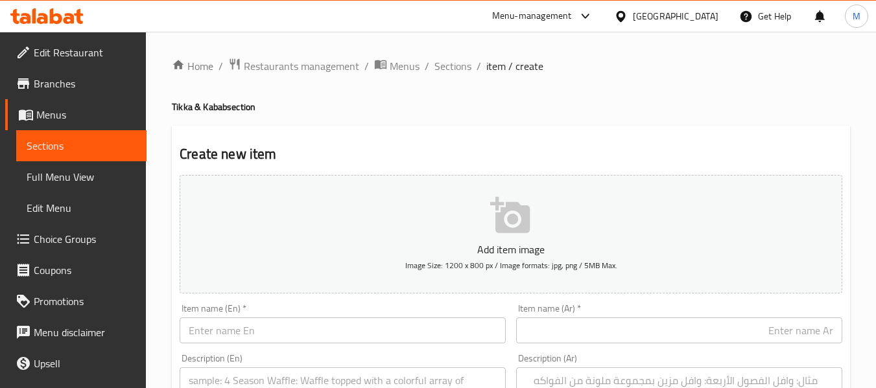
click at [54, 175] on span "Full Menu View" at bounding box center [82, 177] width 110 height 16
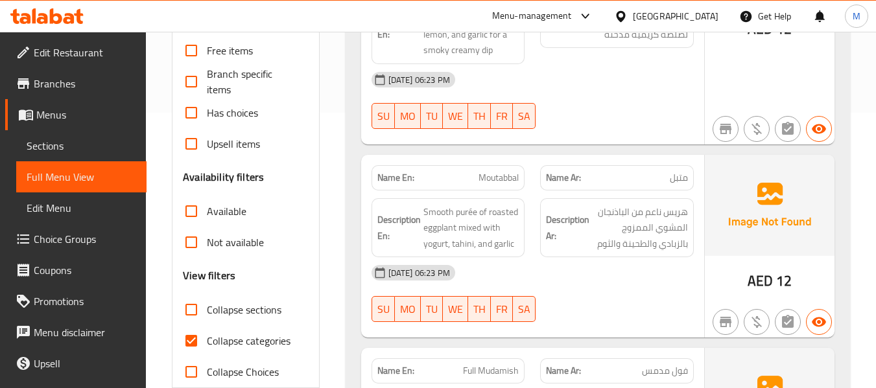
scroll to position [301, 0]
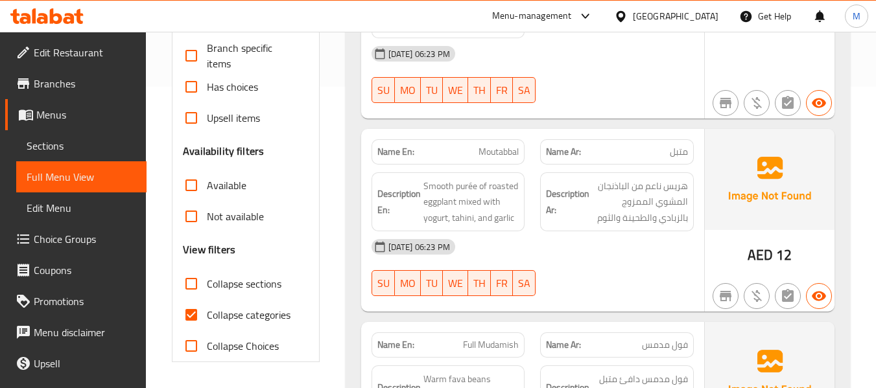
click at [193, 283] on input "Collapse sections" at bounding box center [191, 283] width 31 height 31
checkbox input "true"
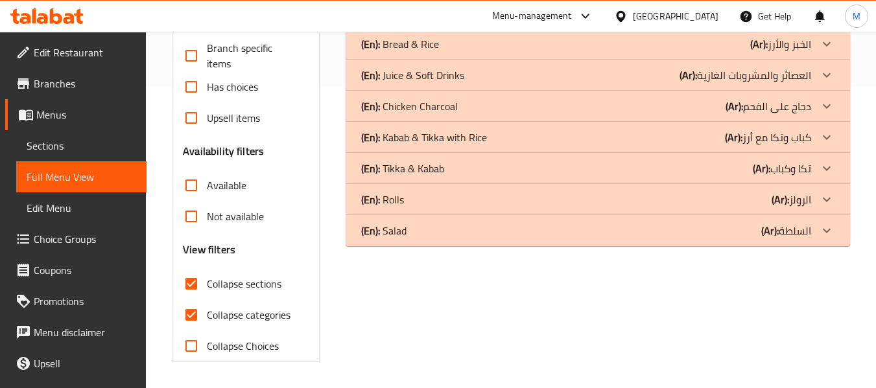
click at [192, 309] on input "Collapse categories" at bounding box center [191, 314] width 31 height 31
checkbox input "false"
click at [392, 168] on p "(En): Tikka & Kabab" at bounding box center [402, 169] width 83 height 16
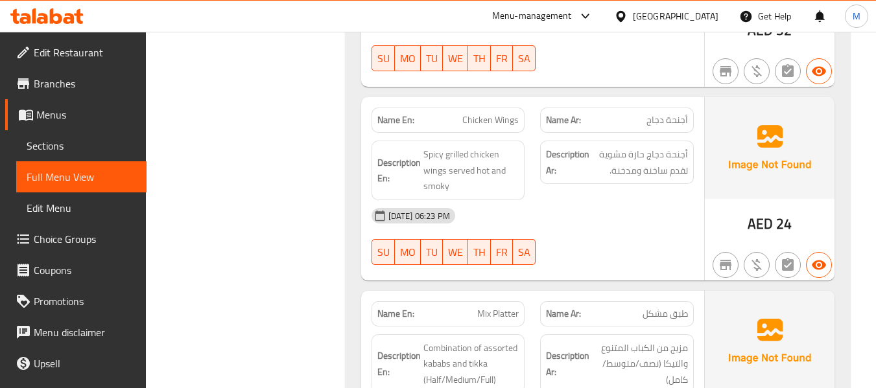
scroll to position [3059, 0]
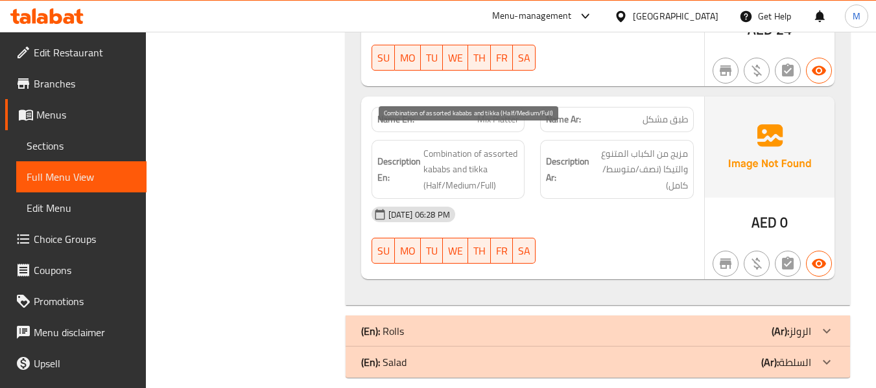
click at [430, 171] on span "Combination of assorted kababs and tikka (Half/Medium/Full)" at bounding box center [471, 170] width 96 height 48
copy span "Half"
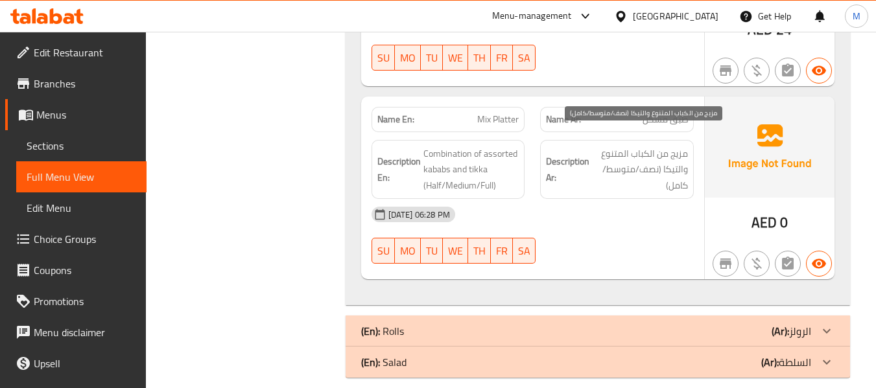
click at [646, 153] on span "مزيج من الكباب المتنوع والتيكا (نصف/متوسط/كامل)" at bounding box center [640, 170] width 96 height 48
copy span "نصف"
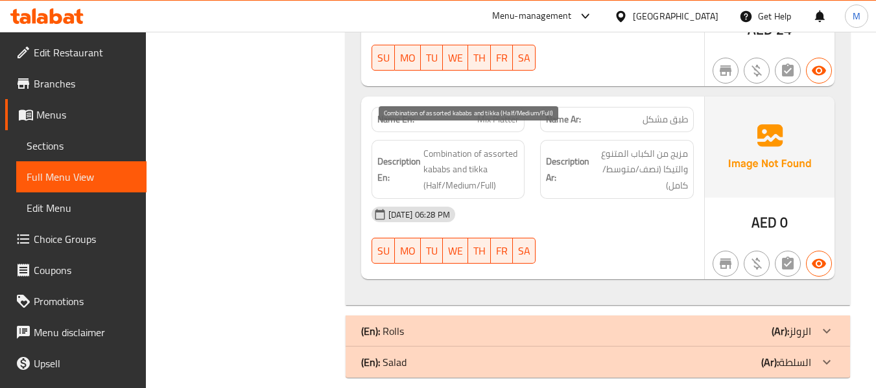
click at [458, 166] on span "Combination of assorted kababs and tikka (Half/Medium/Full)" at bounding box center [471, 170] width 96 height 48
copy span "Medium"
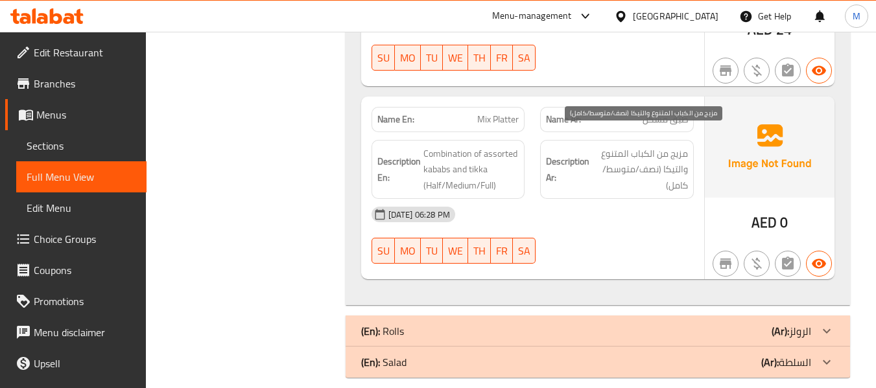
click at [614, 154] on span "مزيج من الكباب المتنوع والتيكا (نصف/متوسط/كامل)" at bounding box center [640, 170] width 96 height 48
copy span "متوسط"
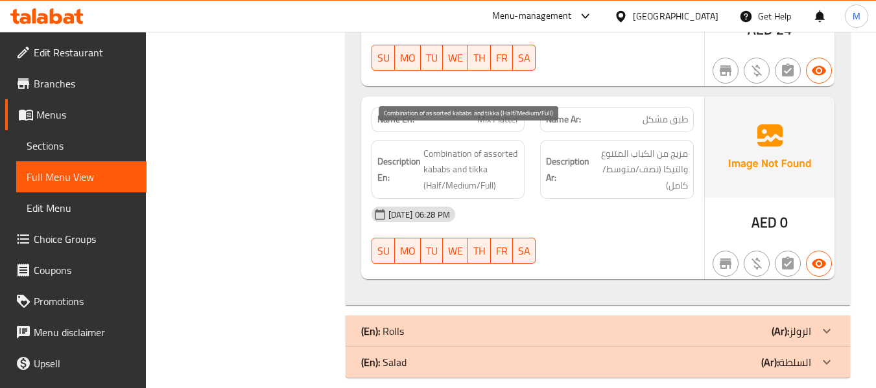
click at [488, 172] on span "Combination of assorted kababs and tikka (Half/Medium/Full)" at bounding box center [471, 170] width 96 height 48
copy span "Full"
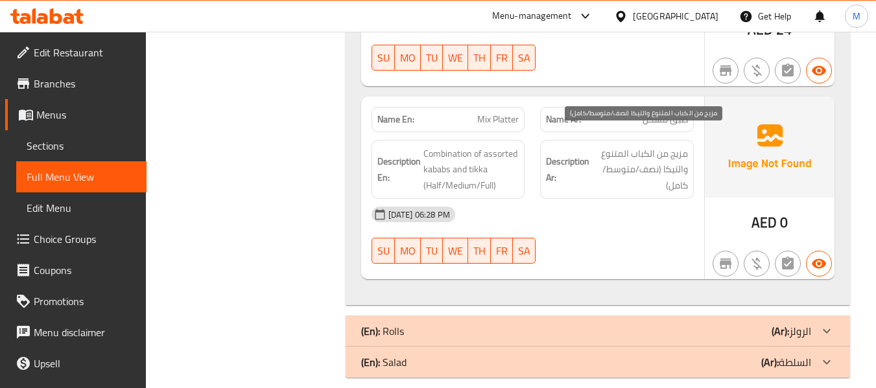
click at [680, 172] on span "مزيج من الكباب المتنوع والتيكا (نصف/متوسط/كامل)" at bounding box center [640, 170] width 96 height 48
copy span "كامل"
click at [491, 113] on span "Mix Platter" at bounding box center [497, 120] width 41 height 14
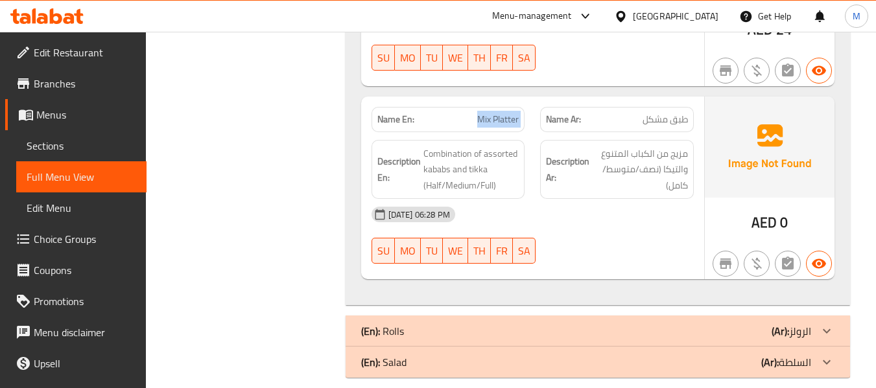
click at [491, 113] on span "Mix Platter" at bounding box center [497, 120] width 41 height 14
copy span "Mix Platter"
drag, startPoint x: 41, startPoint y: 152, endPoint x: 108, endPoint y: 121, distance: 74.2
click at [41, 152] on span "Sections" at bounding box center [82, 146] width 110 height 16
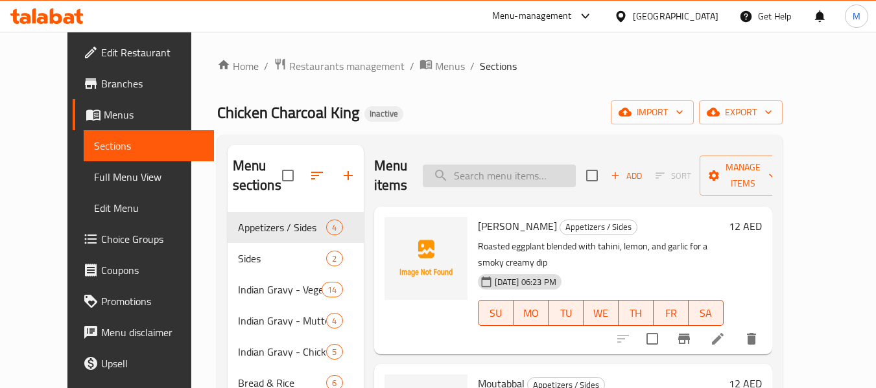
click at [491, 167] on input "search" at bounding box center [499, 176] width 153 height 23
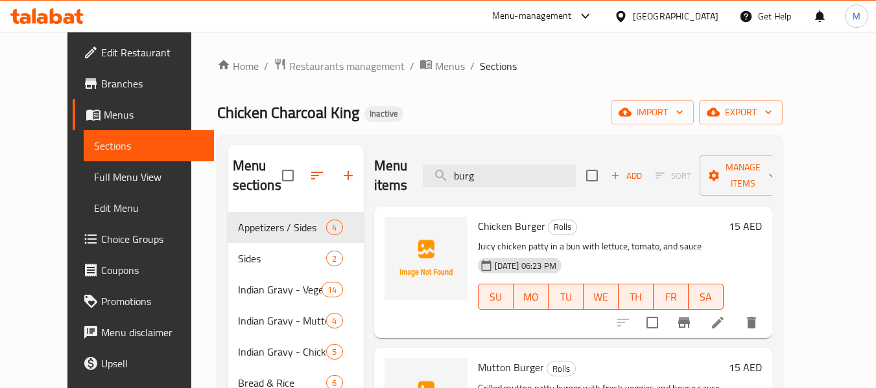
click at [478, 216] on span "Chicken Burger" at bounding box center [511, 225] width 67 height 19
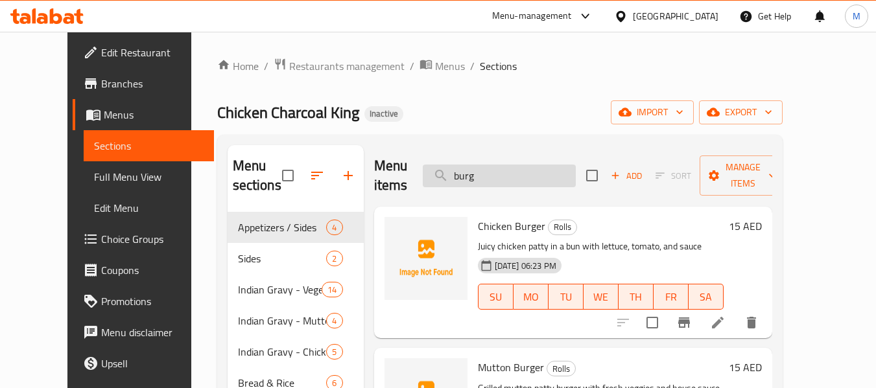
click at [494, 168] on input "burg" at bounding box center [499, 176] width 153 height 23
paste input "Chicken"
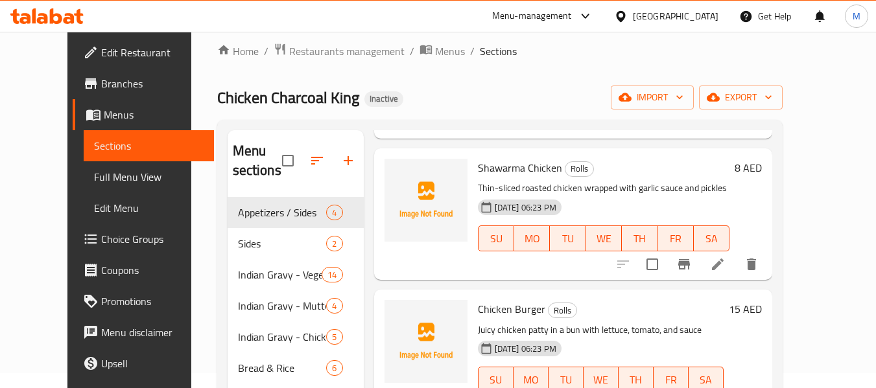
scroll to position [238, 0]
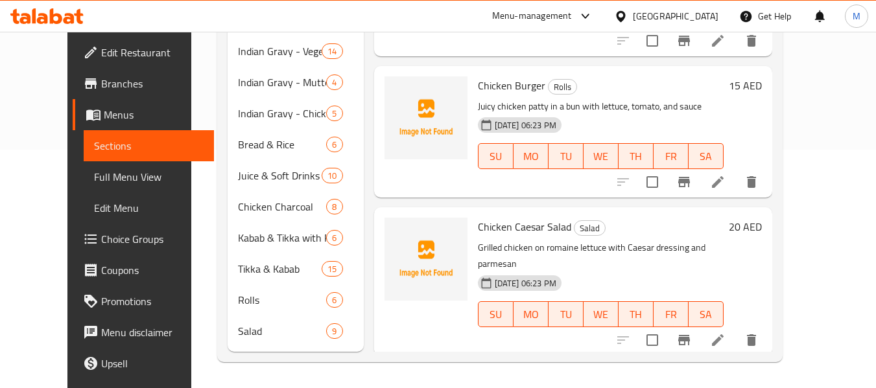
type input "Chicken"
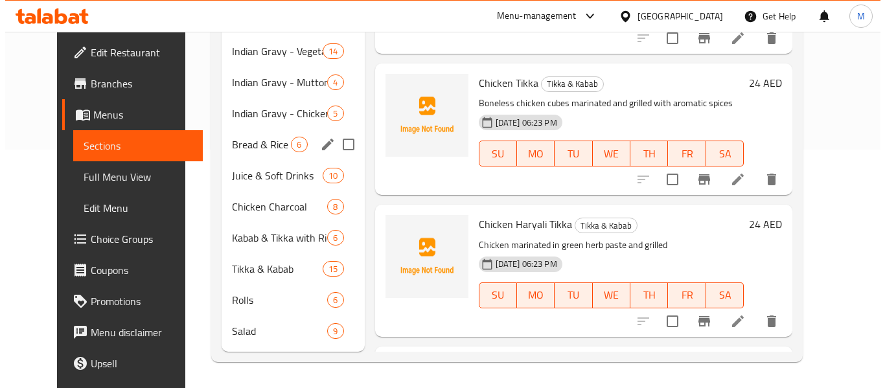
scroll to position [0, 0]
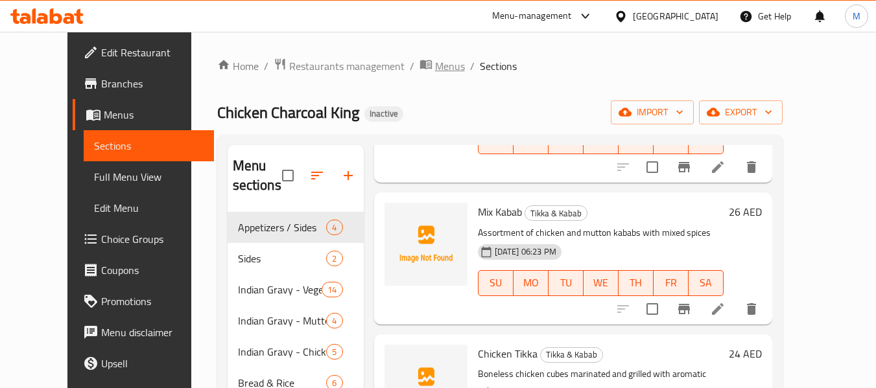
click at [435, 71] on span "Menus" at bounding box center [450, 66] width 30 height 16
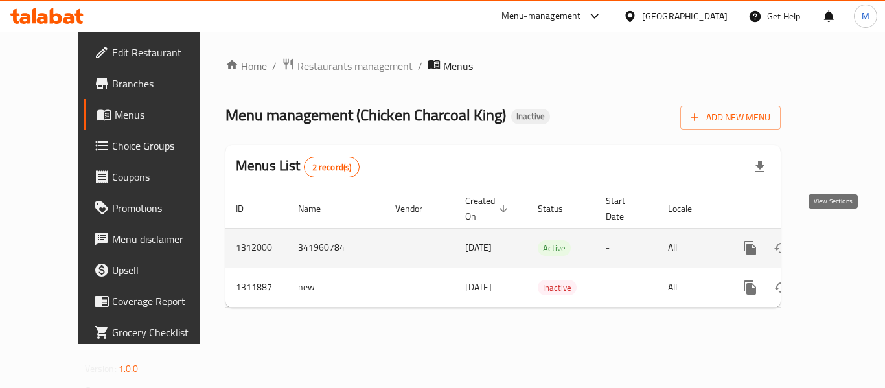
click at [836, 240] on icon "enhanced table" at bounding box center [844, 248] width 16 height 16
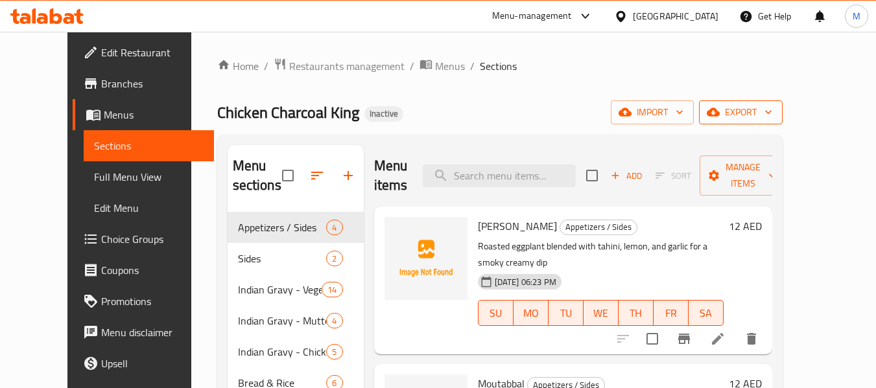
click at [772, 119] on span "export" at bounding box center [740, 112] width 63 height 16
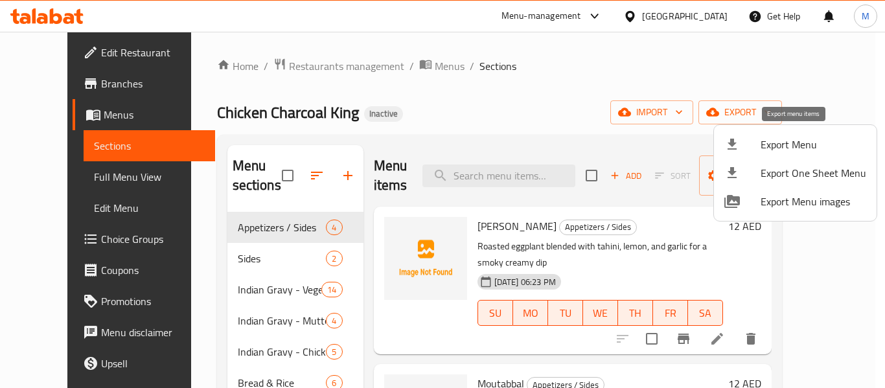
click at [802, 148] on span "Export Menu" at bounding box center [814, 145] width 106 height 16
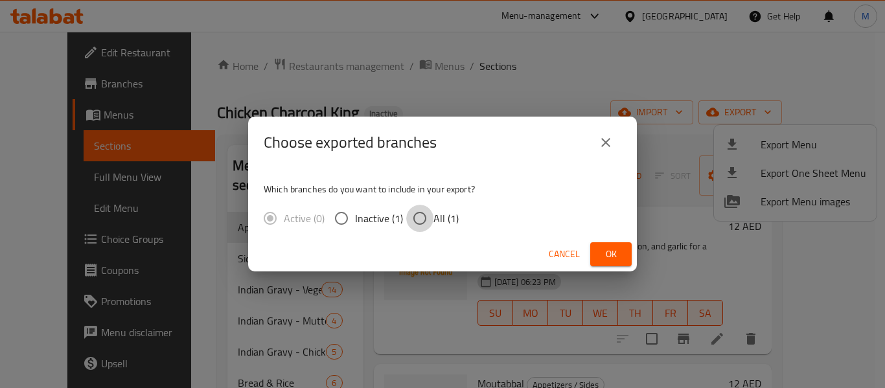
click at [426, 217] on input "All (1)" at bounding box center [419, 218] width 27 height 27
radio input "true"
click at [597, 254] on button "Ok" at bounding box center [610, 254] width 41 height 24
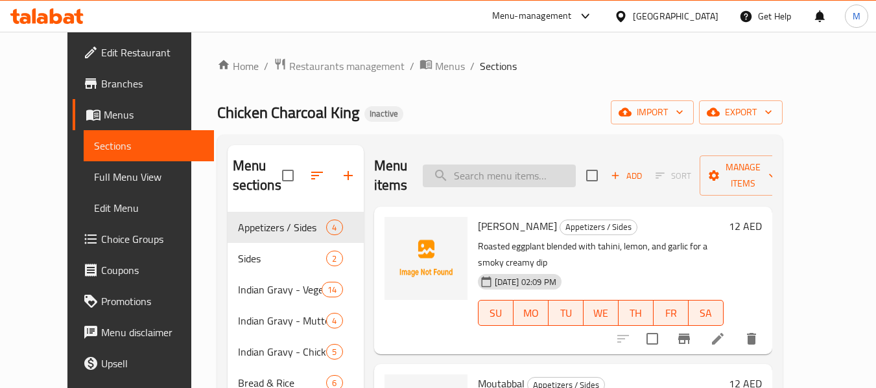
click at [485, 172] on input "search" at bounding box center [499, 176] width 153 height 23
paste input "Mix Platter"
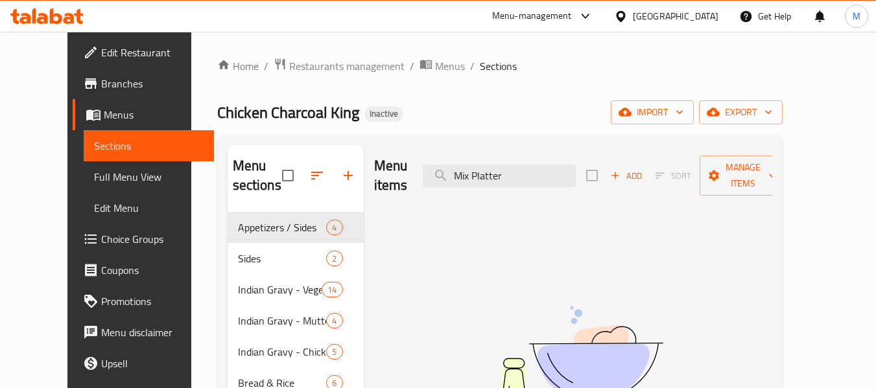
type input "Mix Platter"
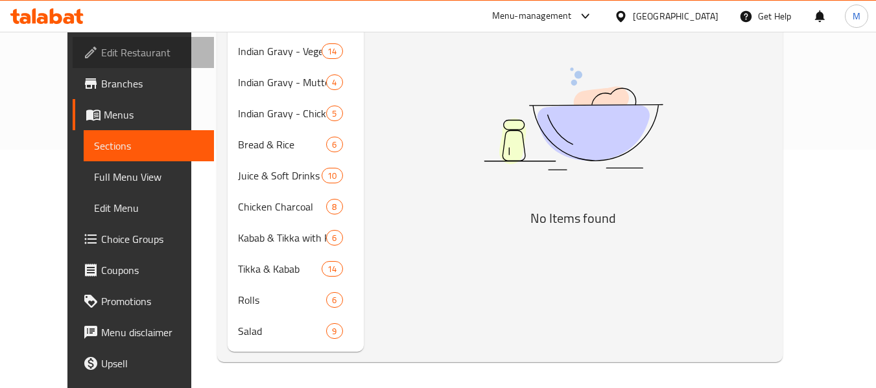
click at [101, 49] on span "Edit Restaurant" at bounding box center [152, 53] width 102 height 16
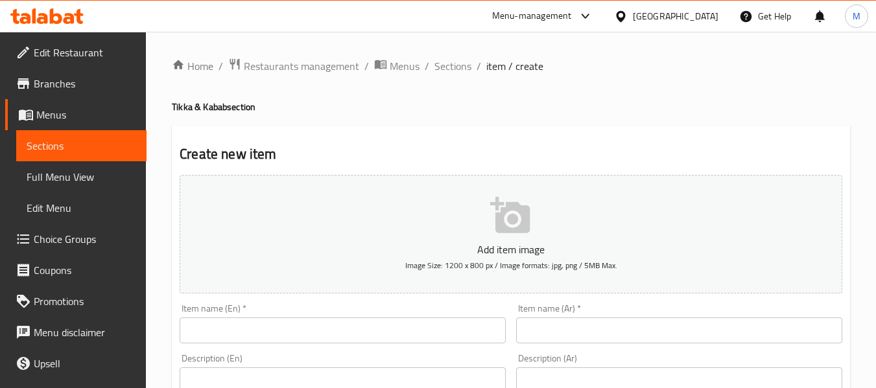
click at [51, 245] on span "Choice Groups" at bounding box center [85, 239] width 102 height 16
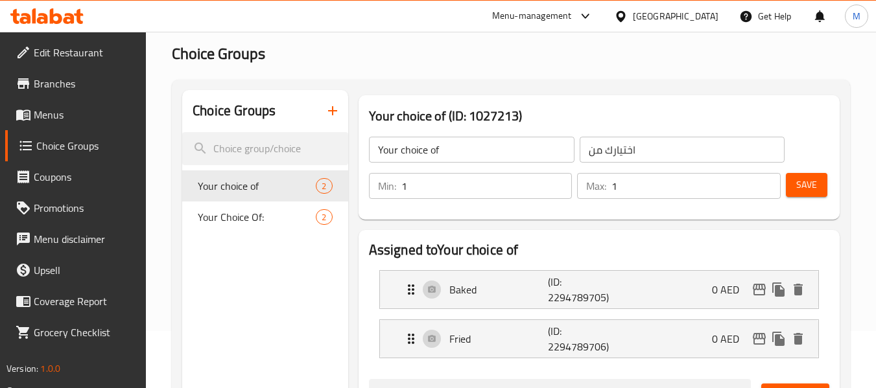
scroll to position [65, 0]
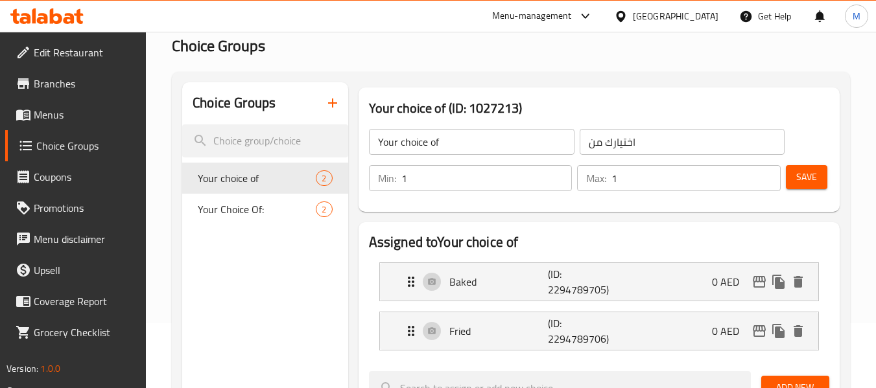
click at [331, 100] on icon "button" at bounding box center [333, 103] width 16 height 16
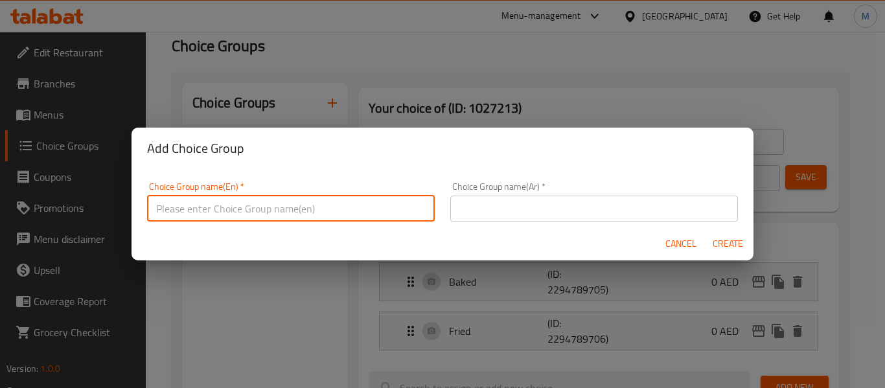
click at [255, 213] on input "text" at bounding box center [291, 209] width 288 height 26
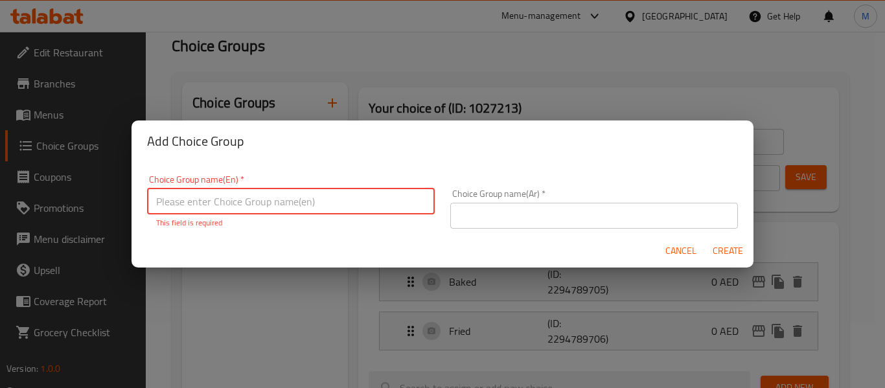
click at [251, 201] on input "text" at bounding box center [291, 202] width 288 height 26
paste input "Your Choice Of:"
type input "Your Choice Of:"
click at [473, 200] on div "Choice Group name(Ar)   * Choice Group name(Ar) *" at bounding box center [594, 209] width 288 height 40
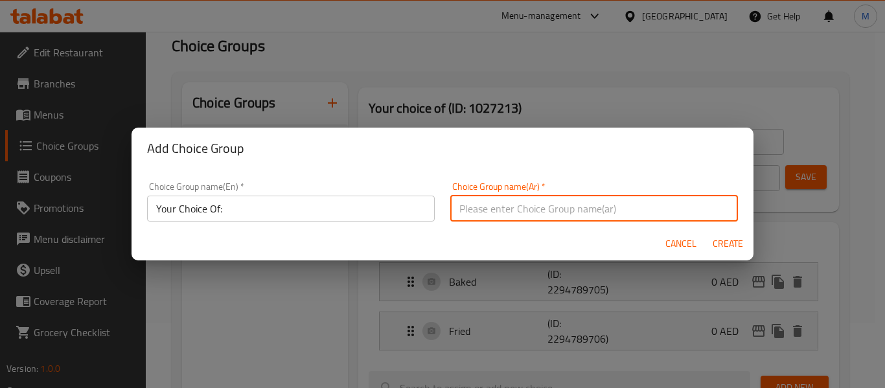
click at [474, 212] on input "text" at bounding box center [594, 209] width 288 height 26
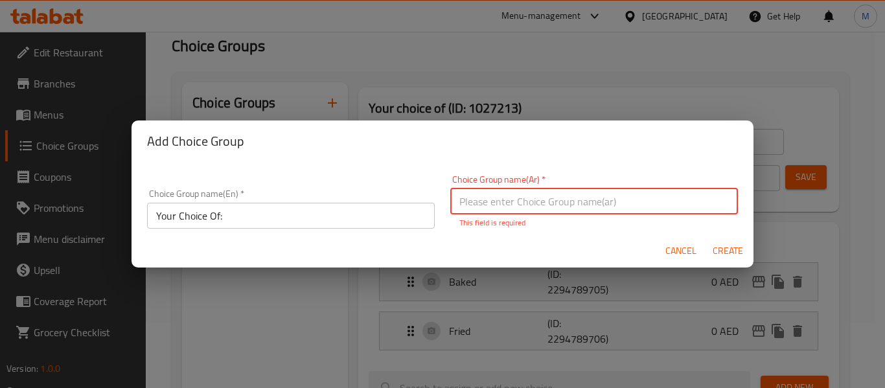
click at [502, 203] on input "text" at bounding box center [594, 202] width 288 height 26
paste input "إختيارك من:"
type input "إختيارك من:"
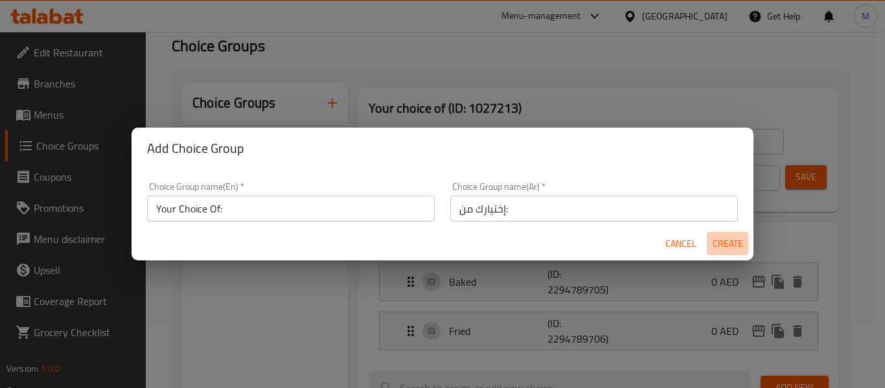
click at [727, 246] on span "Create" at bounding box center [727, 244] width 31 height 16
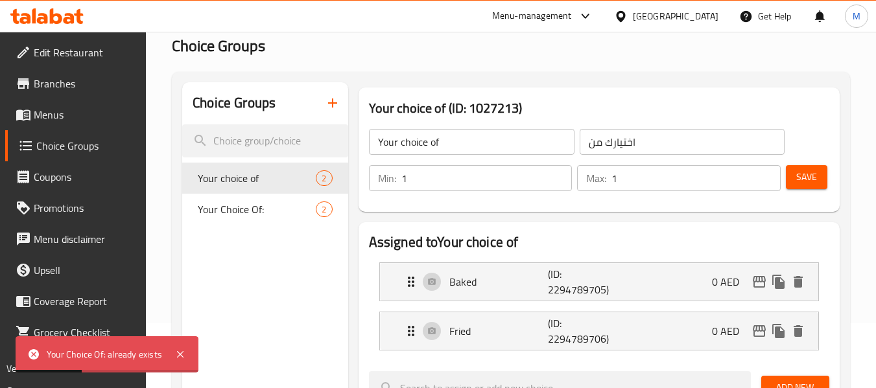
click at [336, 100] on icon "button" at bounding box center [333, 103] width 16 height 16
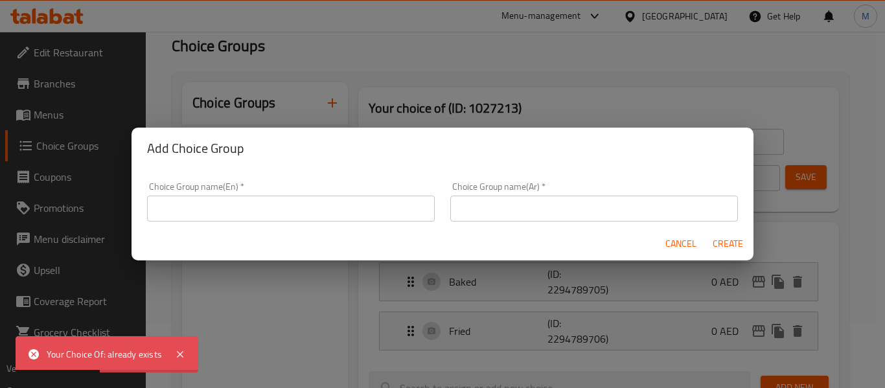
click at [334, 199] on input "text" at bounding box center [291, 209] width 288 height 26
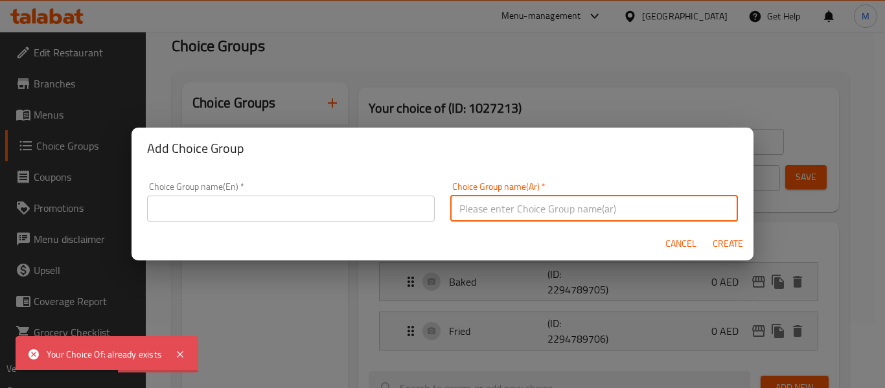
click at [486, 216] on input "text" at bounding box center [594, 209] width 288 height 26
paste input "إختيارك من:"
type input "إختيارك من:"
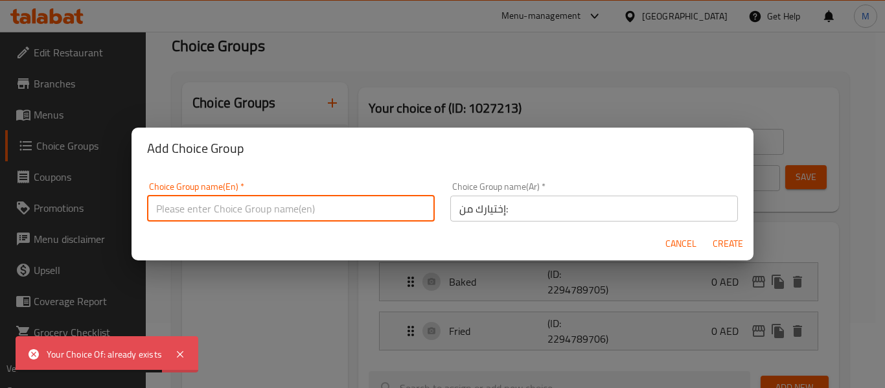
click at [240, 218] on input "text" at bounding box center [291, 209] width 288 height 26
paste input "Your Choice Of:"
type input "Your Choice Of:"
click at [727, 242] on span "Create" at bounding box center [727, 244] width 31 height 16
type input "Your Choice Of:"
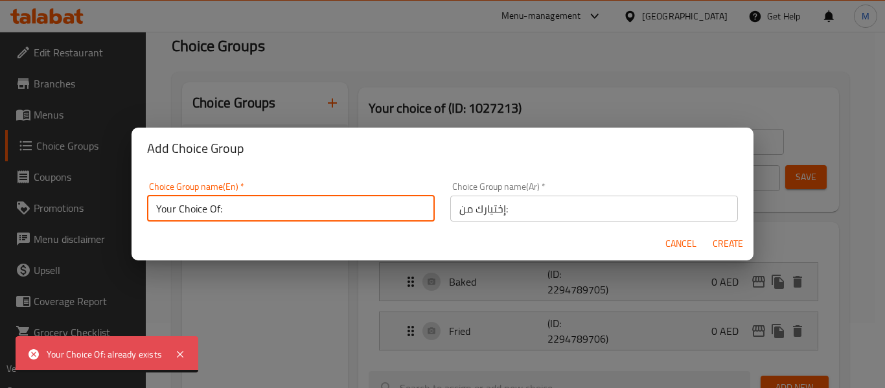
type input "إختيارك من:"
type input "0"
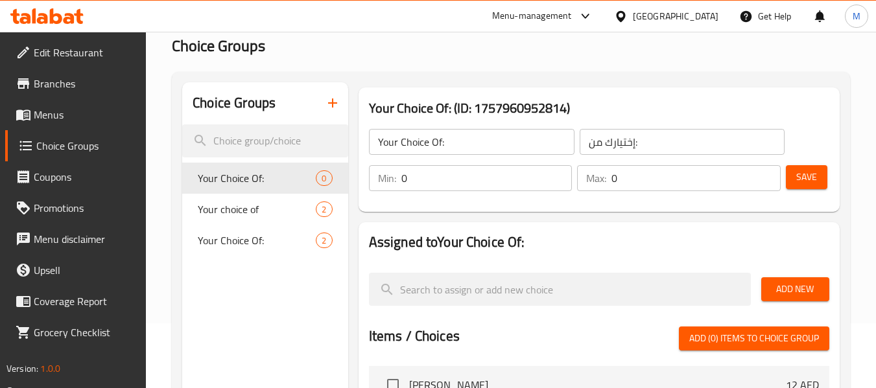
click at [459, 178] on input "0" at bounding box center [486, 178] width 171 height 26
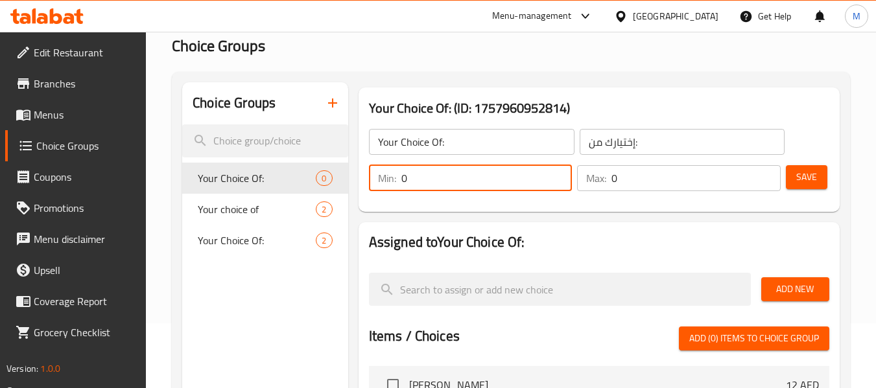
click at [459, 178] on input "0" at bounding box center [486, 178] width 171 height 26
drag, startPoint x: 459, startPoint y: 178, endPoint x: 457, endPoint y: 186, distance: 8.8
click at [457, 186] on input "0" at bounding box center [486, 178] width 171 height 26
type input "1"
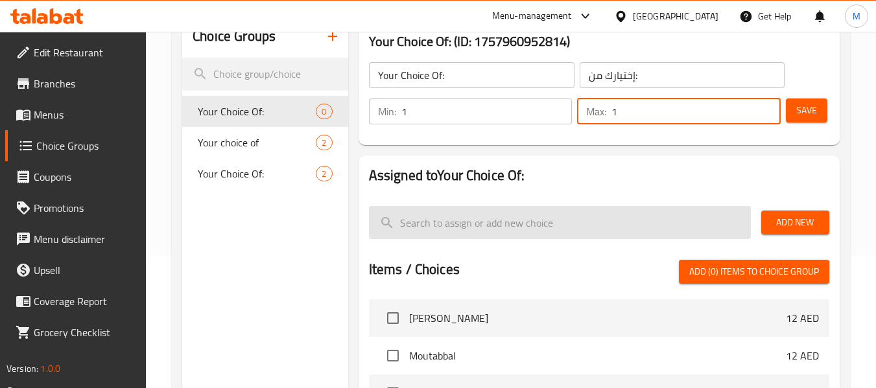
scroll to position [194, 0]
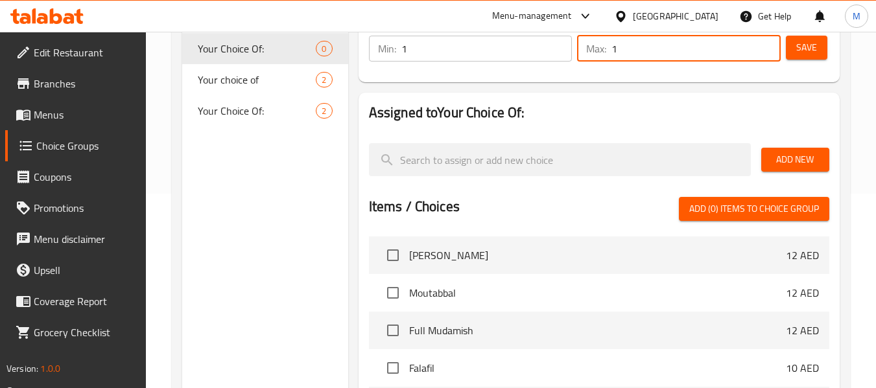
type input "1"
click at [730, 114] on h2 "Assigned to Your Choice Of:" at bounding box center [599, 112] width 460 height 19
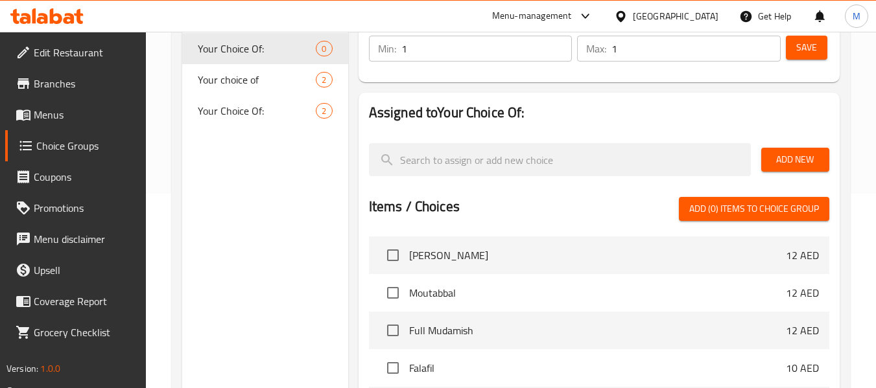
click at [785, 158] on span "Add New" at bounding box center [794, 160] width 47 height 16
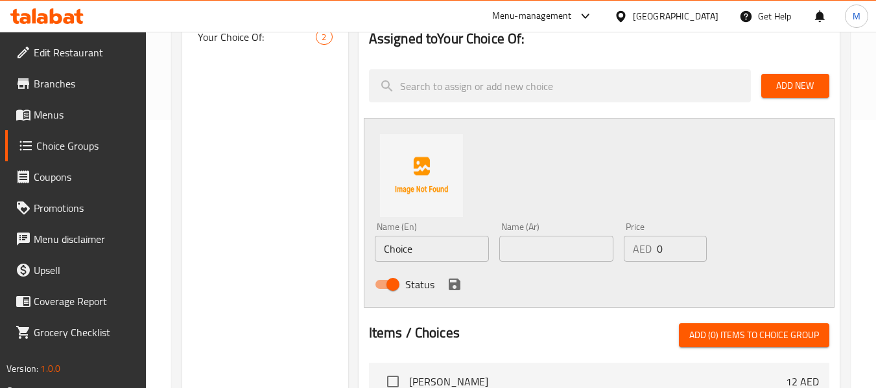
scroll to position [324, 0]
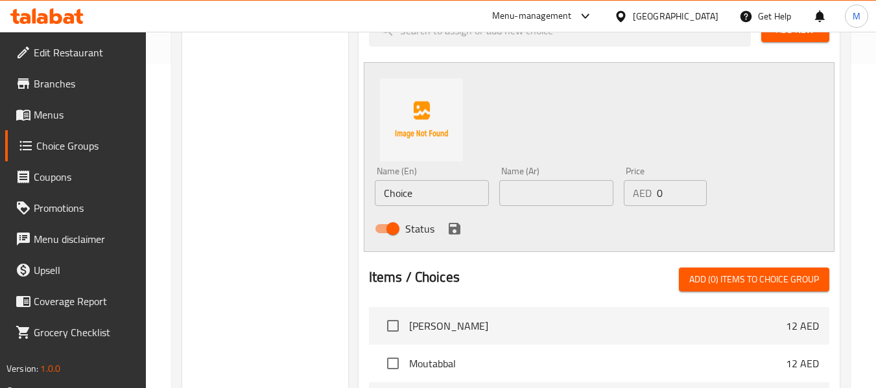
click at [409, 192] on input "Choice" at bounding box center [432, 193] width 114 height 26
paste input "Half"
type input "Half"
click at [557, 196] on input "text" at bounding box center [556, 193] width 114 height 26
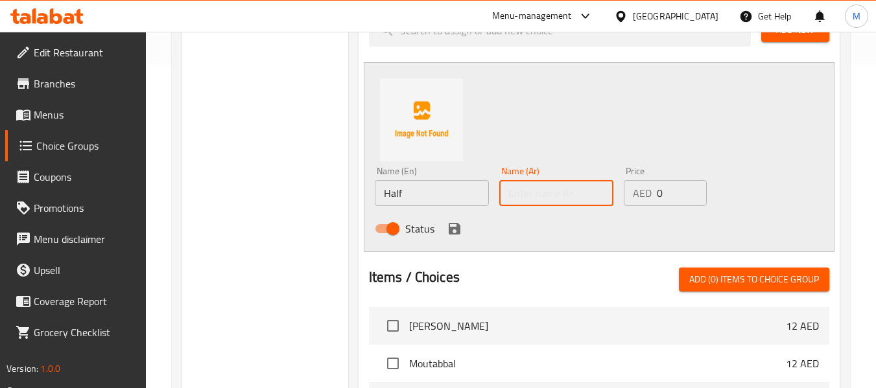
paste input "نصف"
type input "نصف"
click at [667, 201] on input "0" at bounding box center [681, 193] width 50 height 26
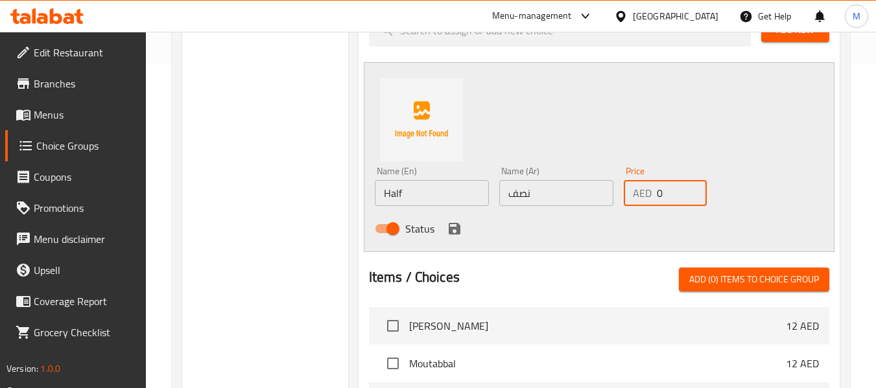
click at [667, 201] on input "0" at bounding box center [681, 193] width 50 height 26
type input "60"
click at [452, 227] on icon "save" at bounding box center [454, 229] width 12 height 12
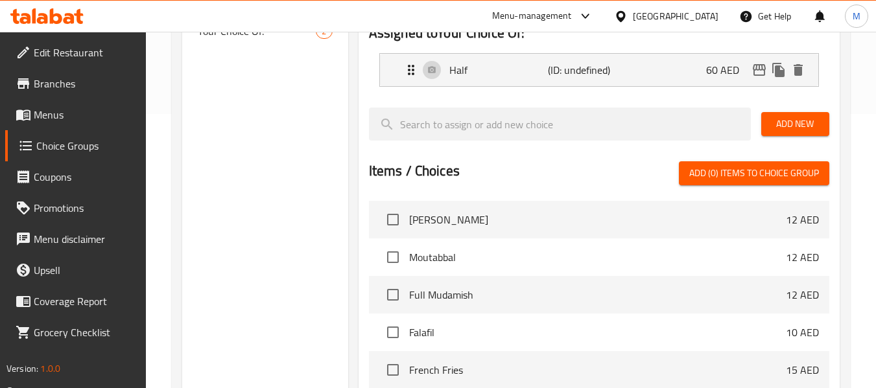
scroll to position [194, 0]
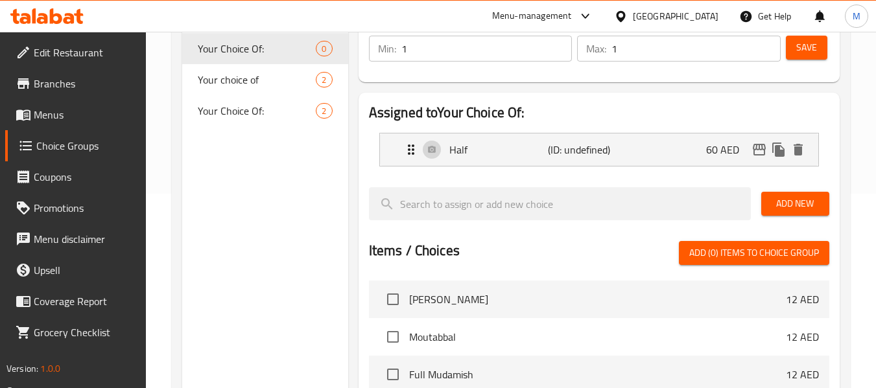
click at [785, 205] on span "Add New" at bounding box center [794, 204] width 47 height 16
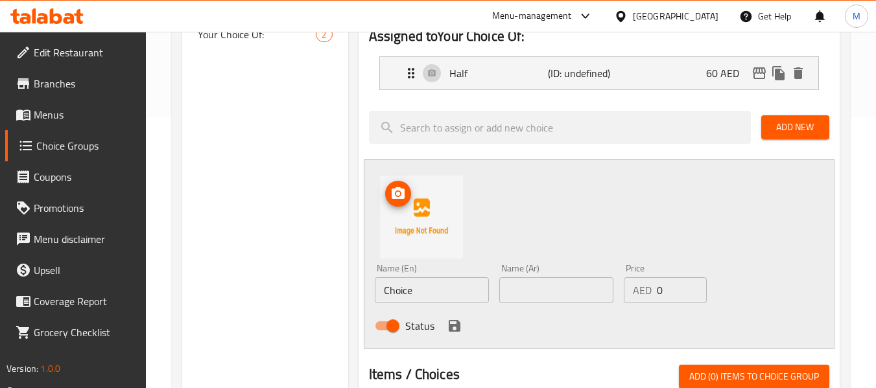
scroll to position [324, 0]
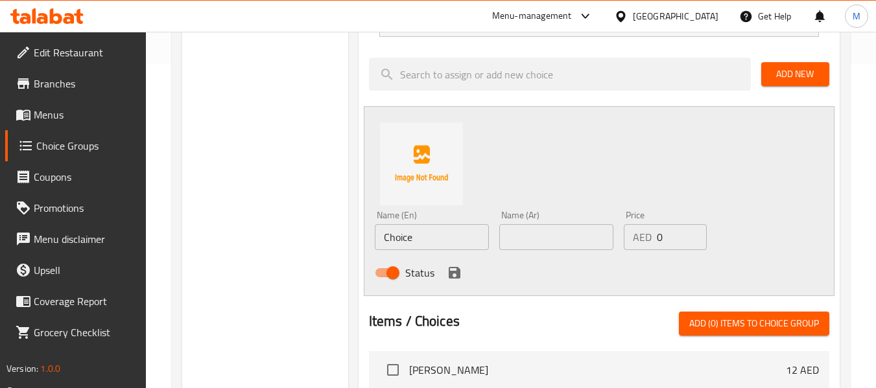
click at [405, 243] on input "Choice" at bounding box center [432, 237] width 114 height 26
paste input "Medium"
type input "Medium"
click at [548, 245] on input "text" at bounding box center [556, 237] width 114 height 26
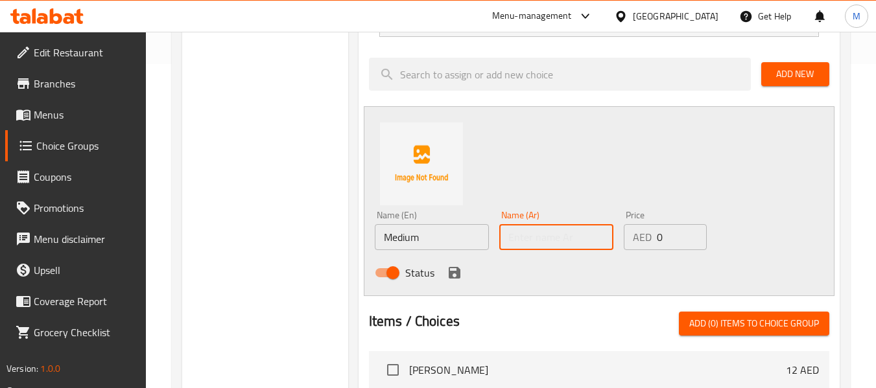
paste input "متوسط"
type input "متوسط"
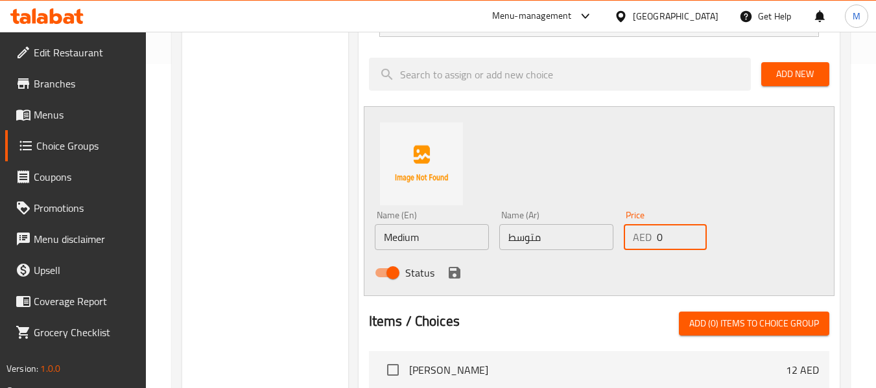
click at [667, 235] on input "0" at bounding box center [681, 237] width 50 height 26
paste input "8"
type input "80"
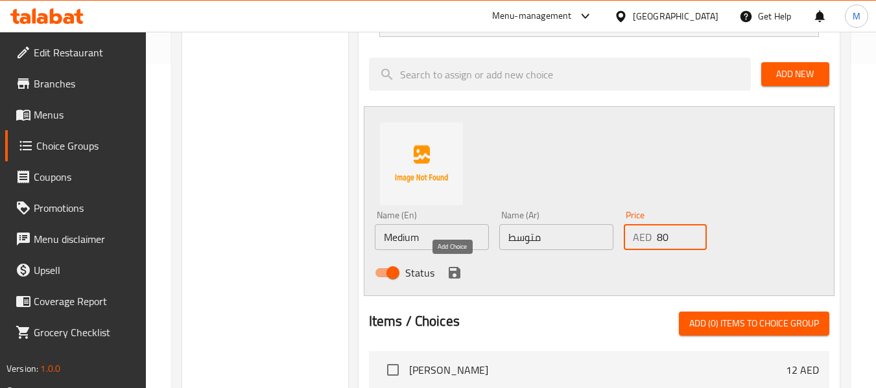
click at [448, 274] on icon "save" at bounding box center [454, 273] width 12 height 12
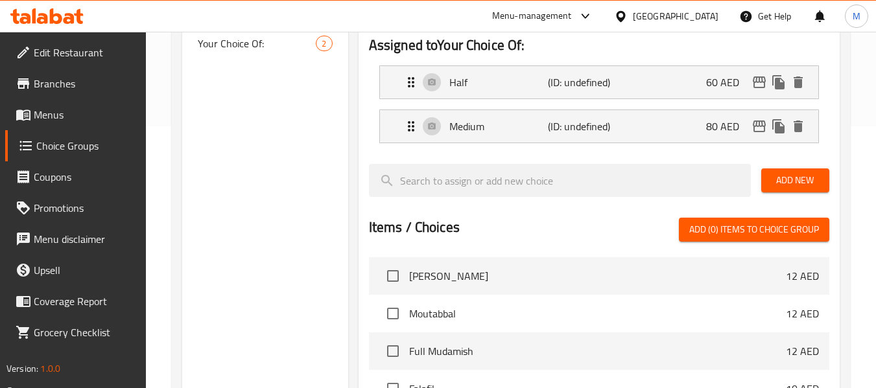
scroll to position [194, 0]
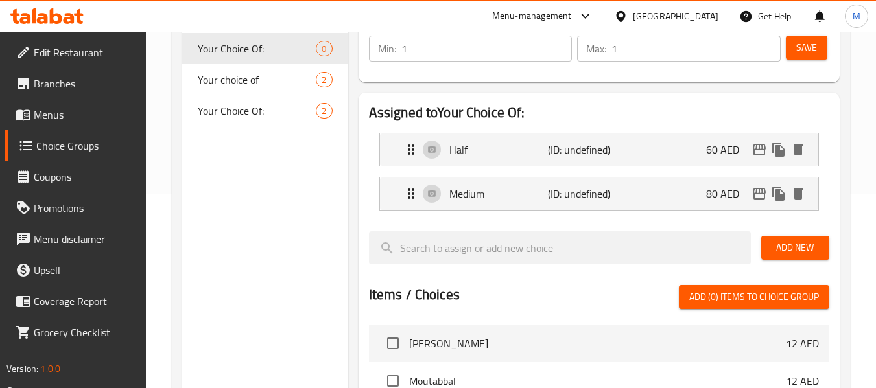
click at [809, 251] on span "Add New" at bounding box center [794, 248] width 47 height 16
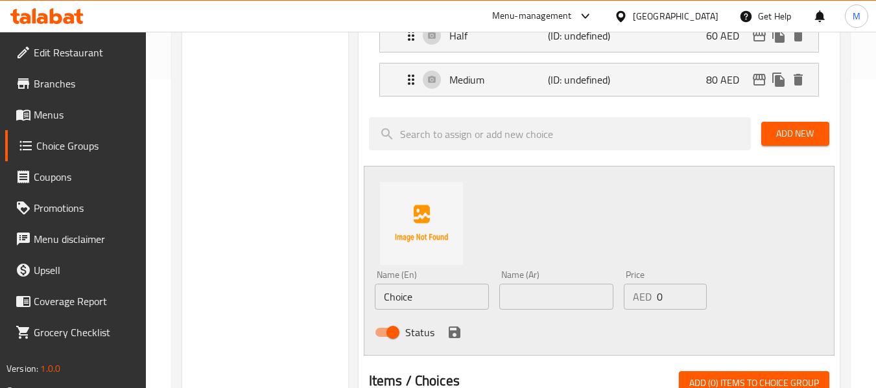
scroll to position [389, 0]
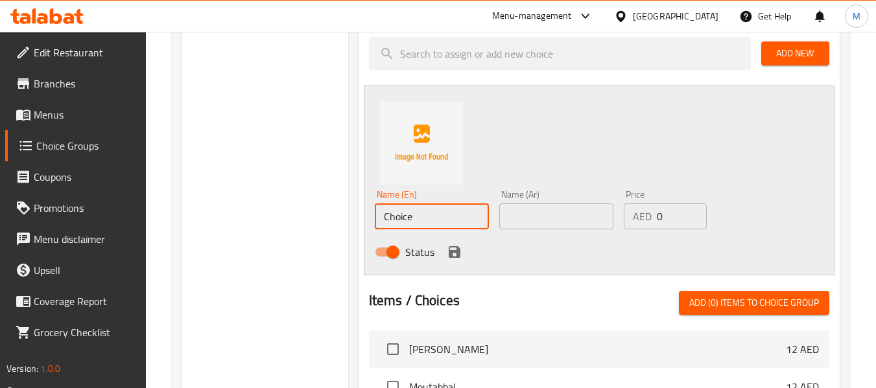
click at [401, 214] on input "Choice" at bounding box center [432, 216] width 114 height 26
paste input "Full"
type input "Full"
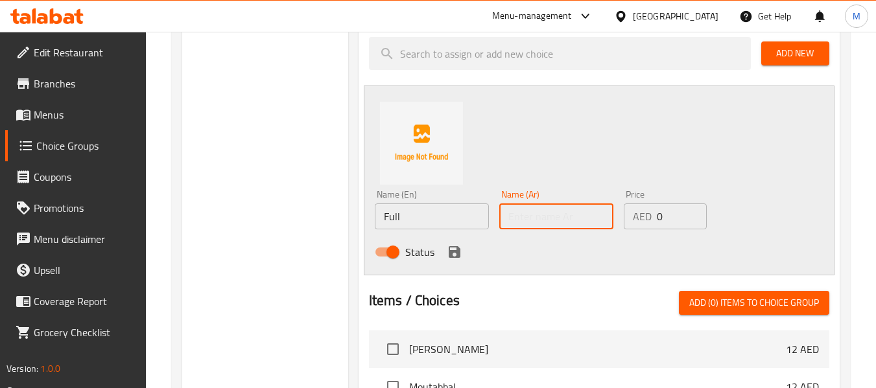
click at [568, 214] on input "text" at bounding box center [556, 216] width 114 height 26
paste input "كامل"
type input "كامل"
click at [657, 219] on input "0" at bounding box center [681, 216] width 50 height 26
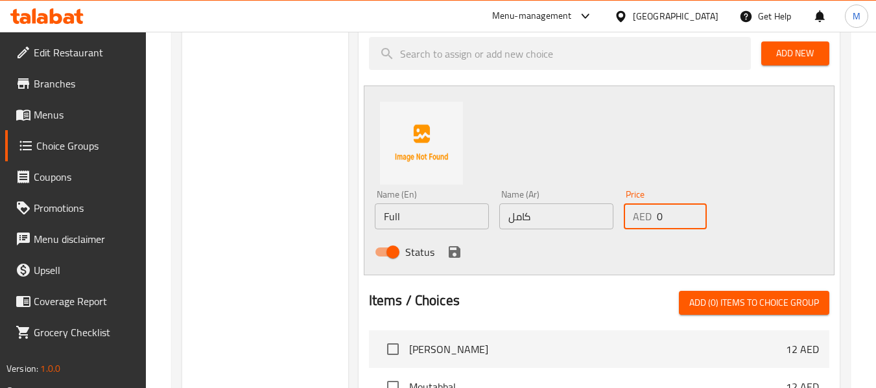
click at [657, 219] on input "0" at bounding box center [681, 216] width 50 height 26
paste input "13"
type input "130"
click at [459, 253] on icon "save" at bounding box center [454, 252] width 12 height 12
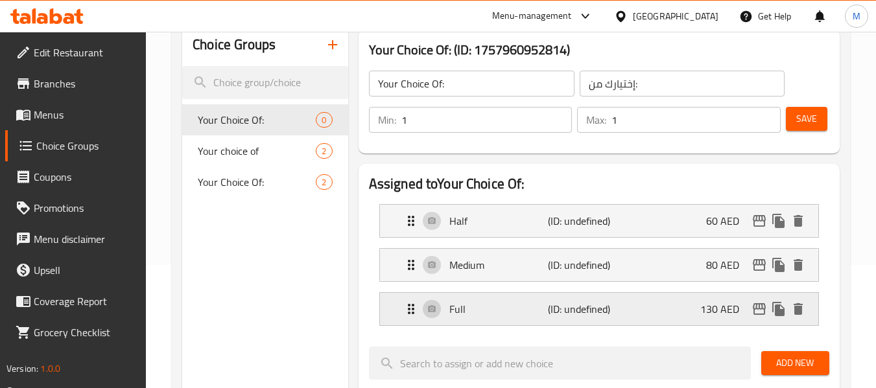
scroll to position [194, 0]
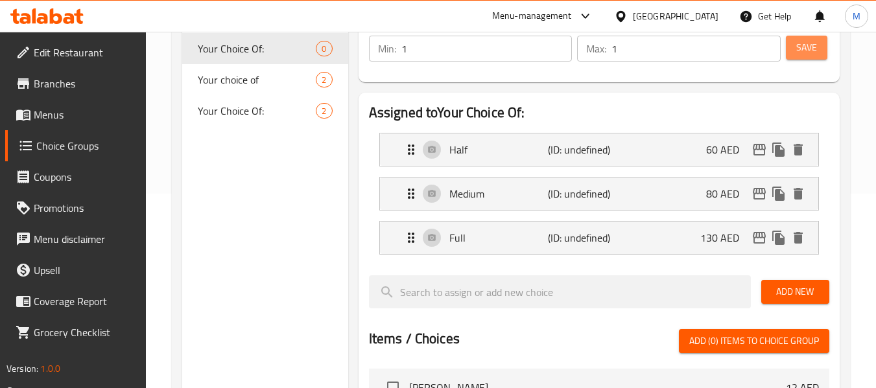
click at [820, 49] on button "Save" at bounding box center [805, 48] width 41 height 24
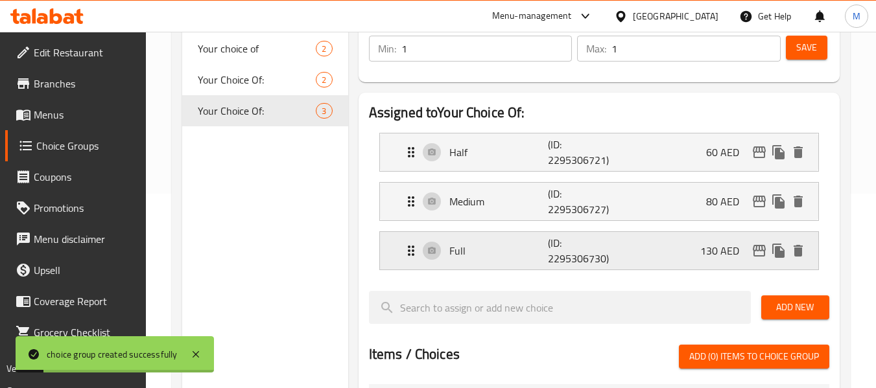
click at [487, 259] on div "Full (ID: 2295306730) 130 AED" at bounding box center [602, 251] width 399 height 38
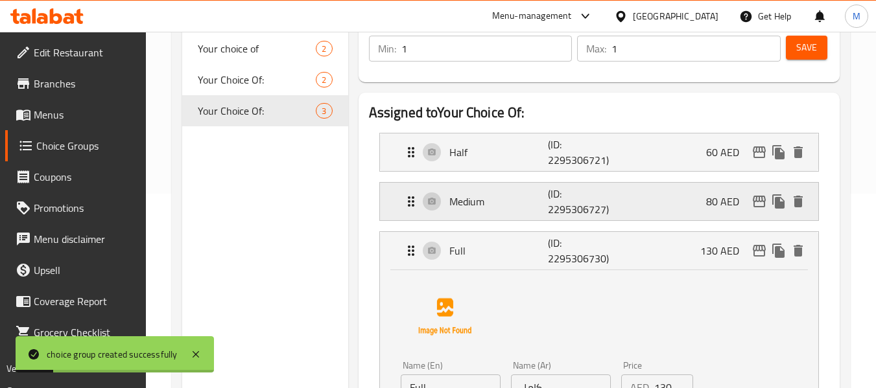
click at [483, 212] on div "Medium (ID: 2295306727) 80 AED" at bounding box center [602, 202] width 399 height 38
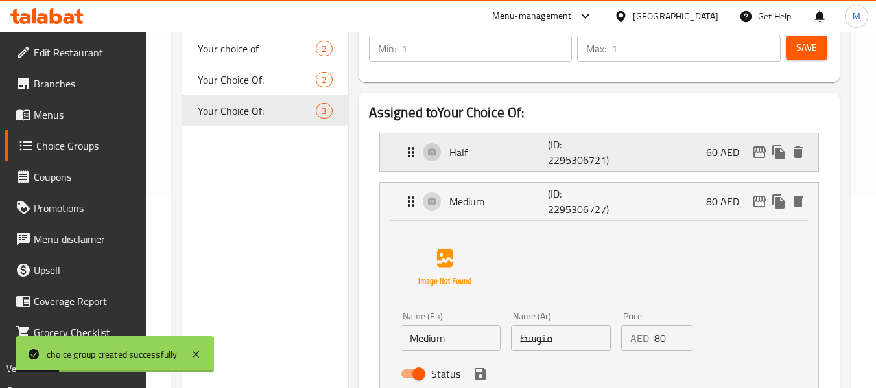
click at [489, 162] on div "Half (ID: 2295306721) 60 AED" at bounding box center [602, 152] width 399 height 38
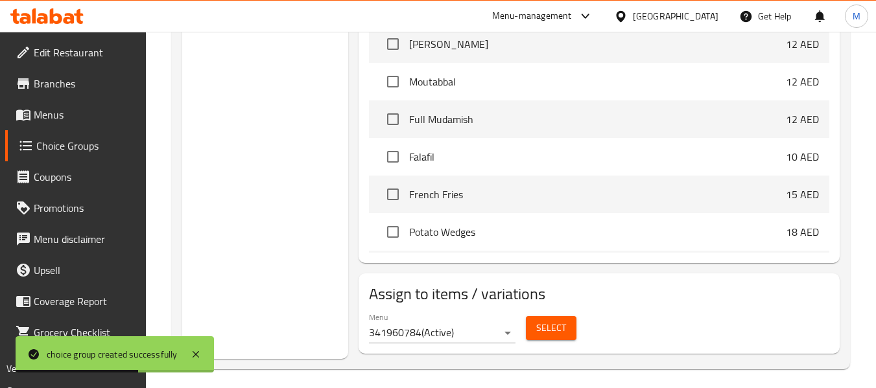
scroll to position [1082, 0]
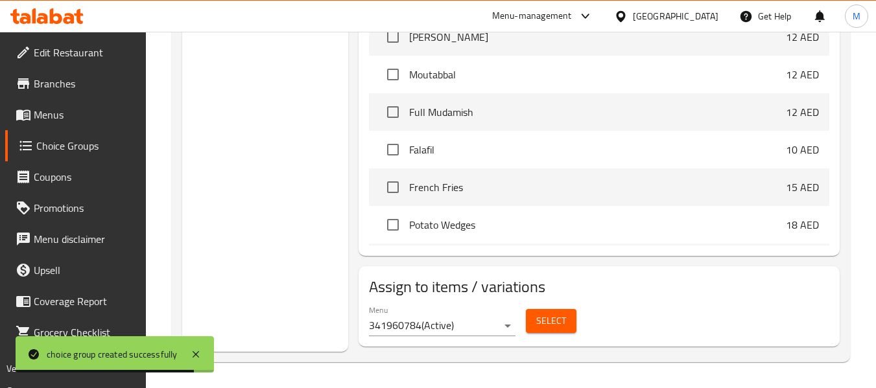
click at [547, 324] on span "Select" at bounding box center [551, 321] width 30 height 16
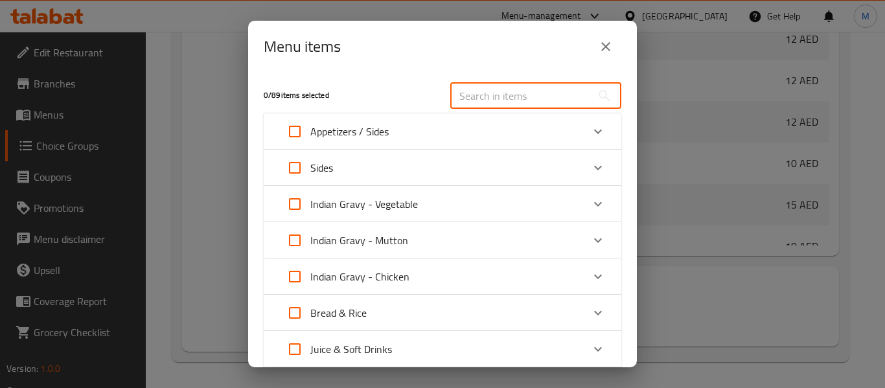
click at [469, 102] on input "text" at bounding box center [520, 96] width 141 height 26
paste input "Mix Platter"
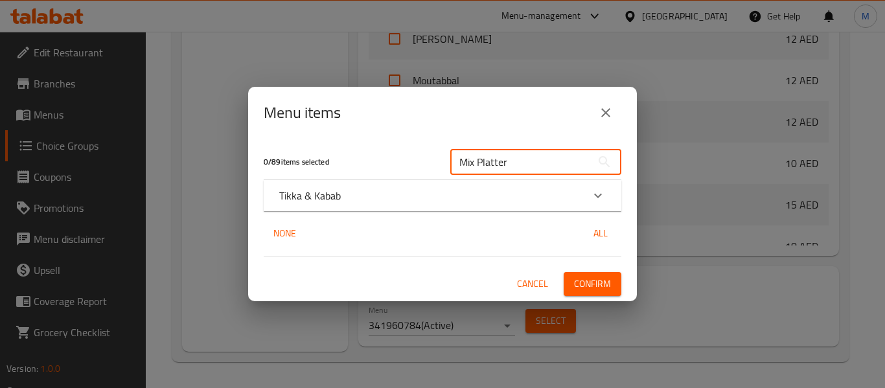
type input "Mix Platter"
click at [584, 202] on div "Expand" at bounding box center [598, 195] width 31 height 31
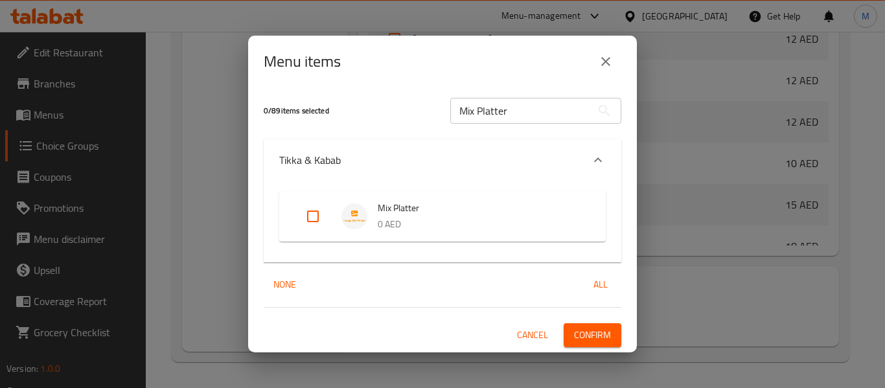
click at [318, 218] on input "Expand" at bounding box center [312, 216] width 31 height 31
checkbox input "true"
click at [581, 335] on span "Confirm" at bounding box center [592, 335] width 37 height 16
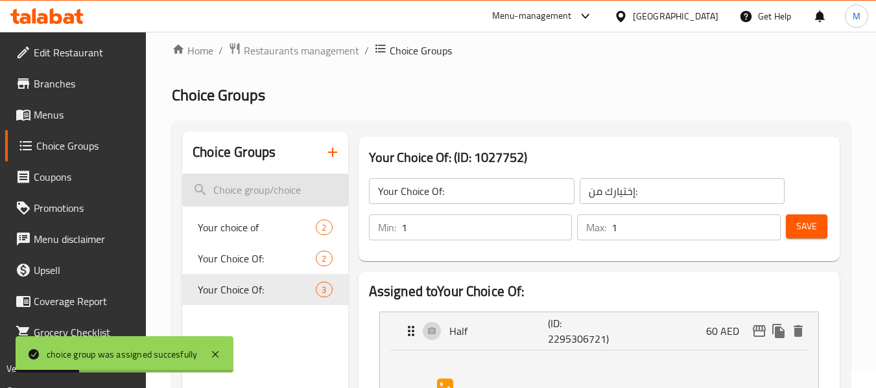
scroll to position [0, 0]
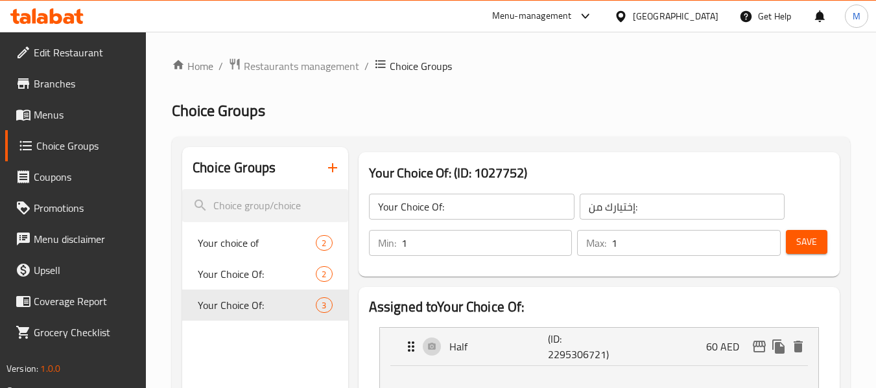
click at [67, 119] on span "Menus" at bounding box center [85, 115] width 102 height 16
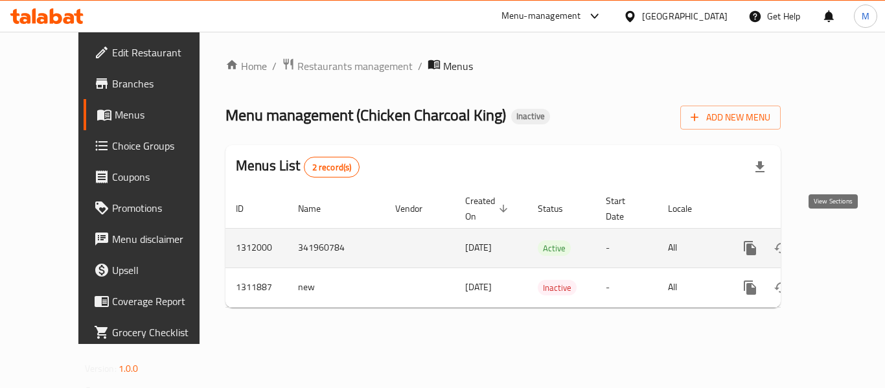
click at [836, 240] on icon "enhanced table" at bounding box center [844, 248] width 16 height 16
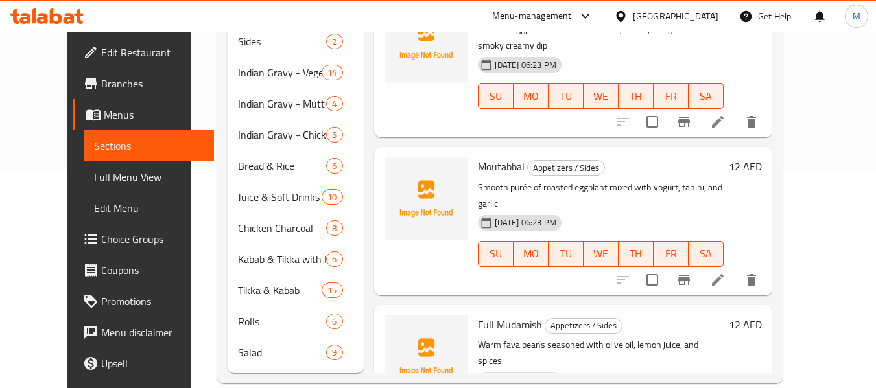
scroll to position [238, 0]
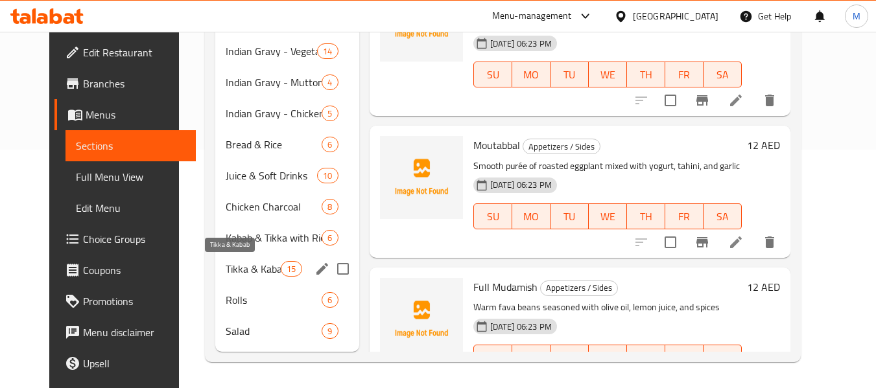
click at [226, 272] on span "Tikka & Kabab" at bounding box center [253, 269] width 55 height 16
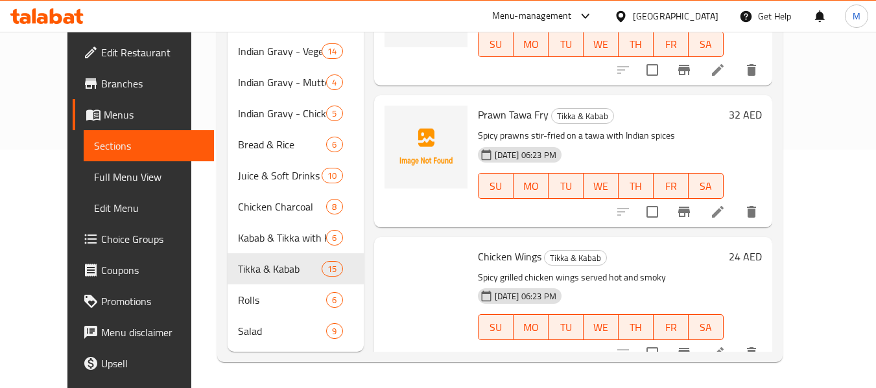
scroll to position [1730, 0]
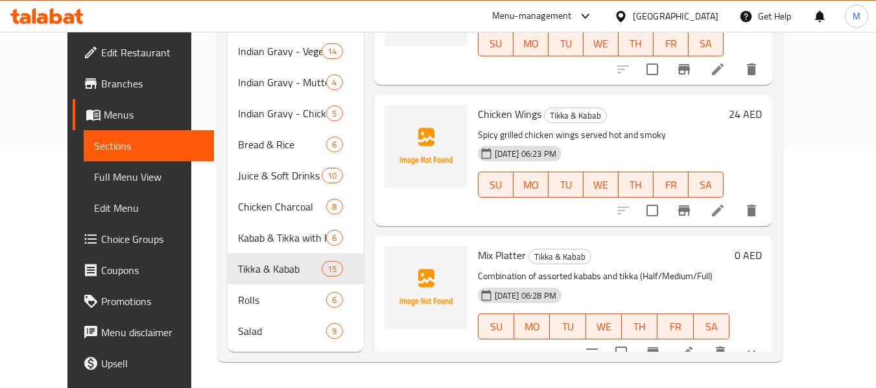
click at [94, 180] on span "Full Menu View" at bounding box center [149, 177] width 110 height 16
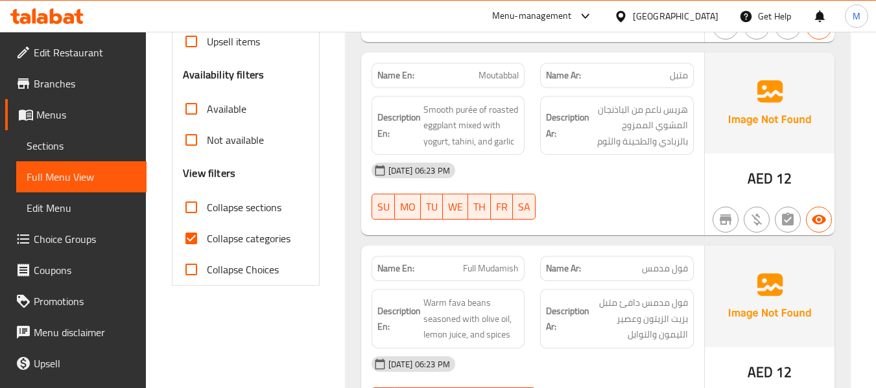
scroll to position [368, 0]
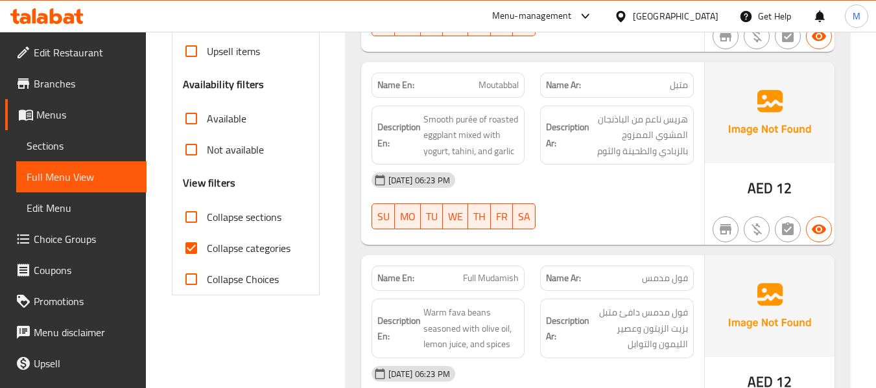
click at [192, 242] on input "Collapse categories" at bounding box center [191, 248] width 31 height 31
checkbox input "false"
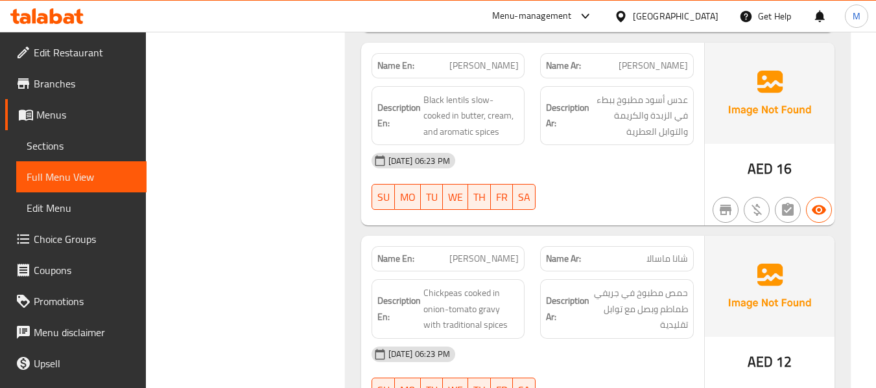
scroll to position [0, 0]
